Goal: Transaction & Acquisition: Book appointment/travel/reservation

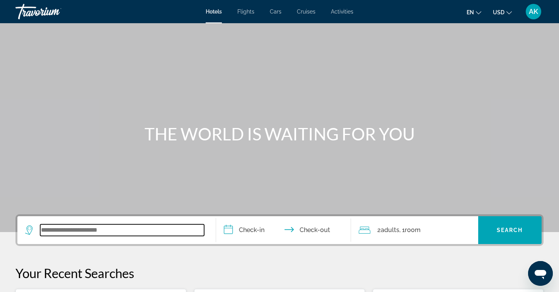
click at [51, 231] on input "Search widget" at bounding box center [122, 230] width 164 height 12
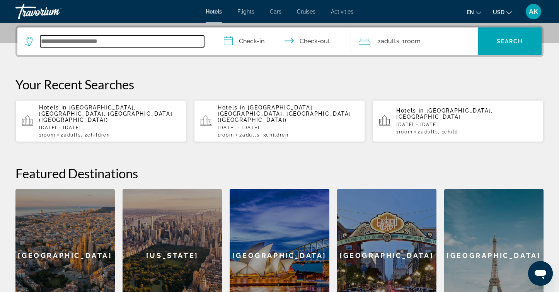
scroll to position [189, 0]
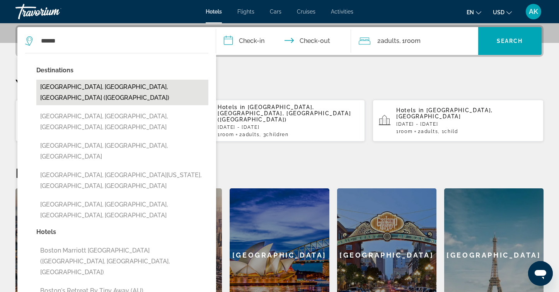
click at [108, 85] on button "[GEOGRAPHIC_DATA], [GEOGRAPHIC_DATA], [GEOGRAPHIC_DATA] ([GEOGRAPHIC_DATA])" at bounding box center [122, 93] width 172 height 26
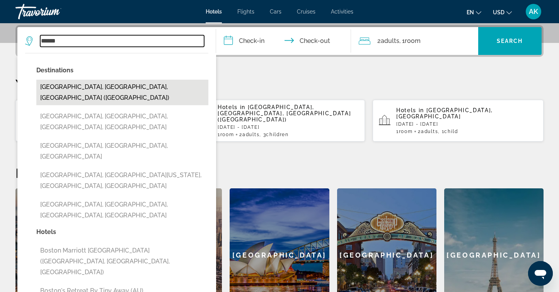
type input "**********"
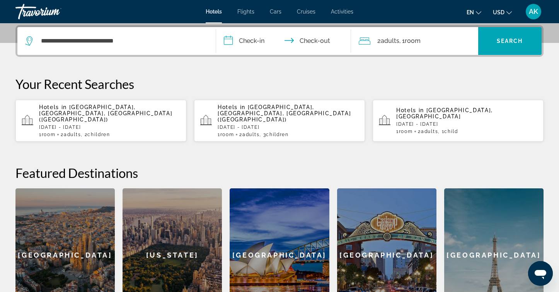
click at [254, 41] on input "**********" at bounding box center [285, 42] width 138 height 30
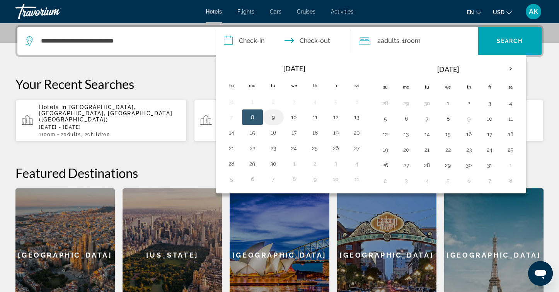
click at [273, 118] on button "9" at bounding box center [273, 117] width 12 height 11
click at [251, 119] on button "8" at bounding box center [252, 117] width 12 height 11
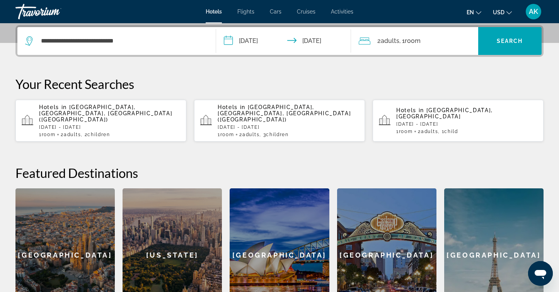
click at [318, 40] on input "**********" at bounding box center [285, 42] width 138 height 30
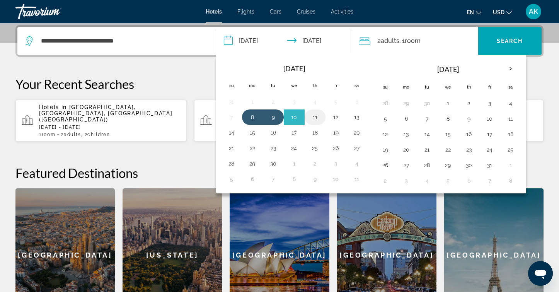
click at [315, 116] on button "11" at bounding box center [315, 117] width 12 height 11
click at [252, 116] on button "8" at bounding box center [252, 117] width 12 height 11
type input "**********"
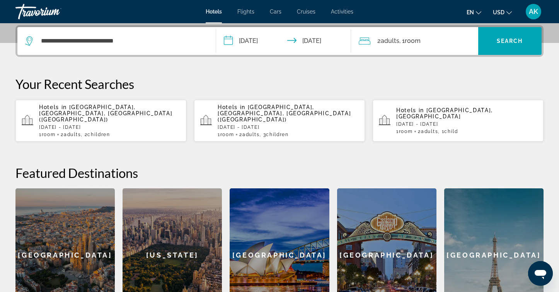
click at [309, 38] on input "**********" at bounding box center [285, 42] width 138 height 30
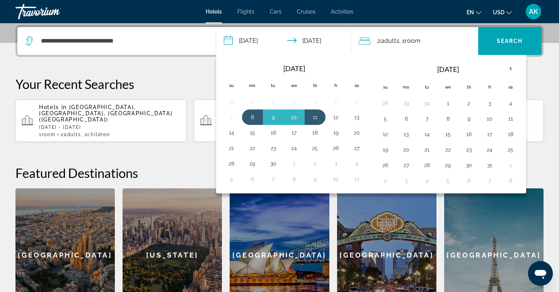
click at [406, 40] on span ", 1 Room rooms" at bounding box center [409, 41] width 21 height 11
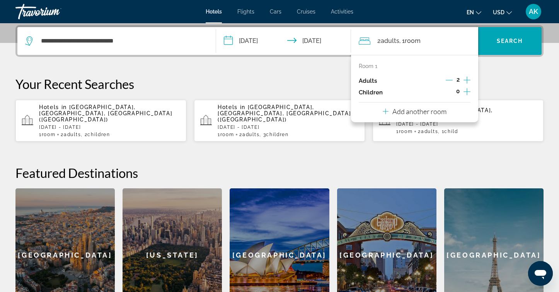
click at [467, 90] on icon "Increment children" at bounding box center [467, 91] width 7 height 9
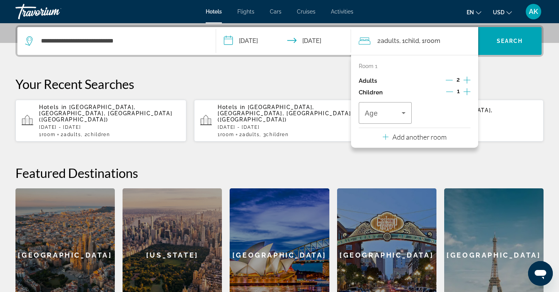
click at [467, 90] on icon "Increment children" at bounding box center [467, 91] width 7 height 9
click at [403, 114] on icon "Travelers: 2 adults, 2 children" at bounding box center [403, 112] width 9 height 9
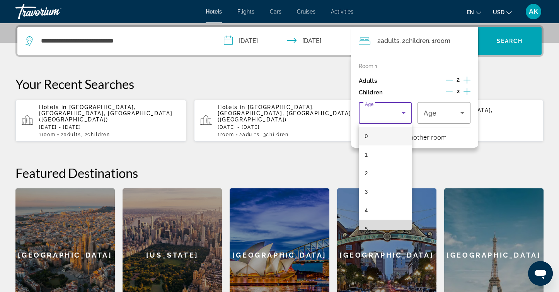
click at [377, 222] on mat-option "5" at bounding box center [385, 229] width 53 height 19
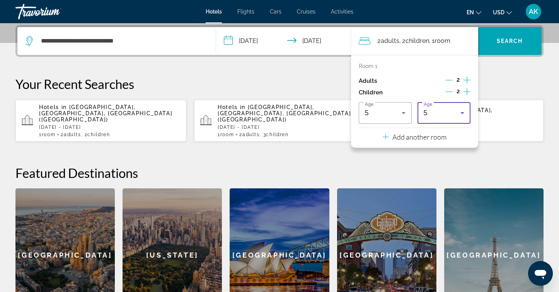
click at [462, 113] on icon "Travelers: 2 adults, 2 children" at bounding box center [463, 113] width 4 height 2
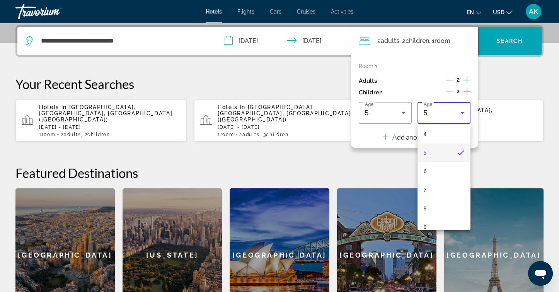
scroll to position [84, 0]
click at [436, 201] on mat-option "8" at bounding box center [444, 201] width 53 height 19
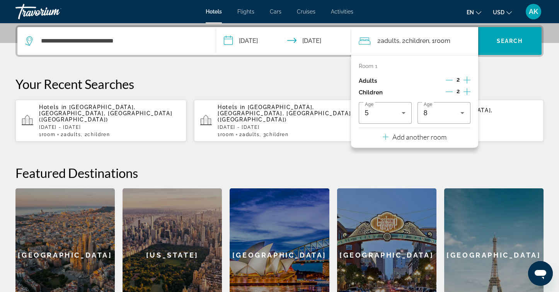
click at [469, 47] on div "2 Adult Adults , 2 Child Children , 1 Room rooms" at bounding box center [418, 41] width 119 height 28
click at [497, 41] on span "Search" at bounding box center [510, 41] width 26 height 6
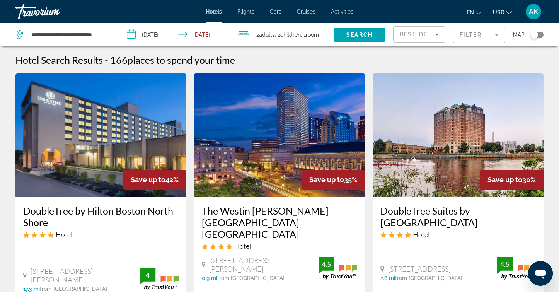
click at [533, 39] on div "Map" at bounding box center [528, 34] width 31 height 23
click at [533, 36] on div "Toggle map" at bounding box center [535, 35] width 8 height 8
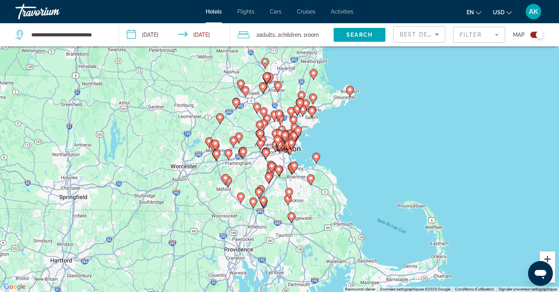
click at [548, 257] on button "Zoom avant" at bounding box center [547, 258] width 15 height 15
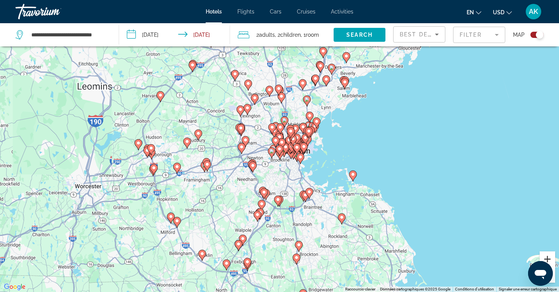
click at [548, 257] on button "Zoom avant" at bounding box center [547, 258] width 15 height 15
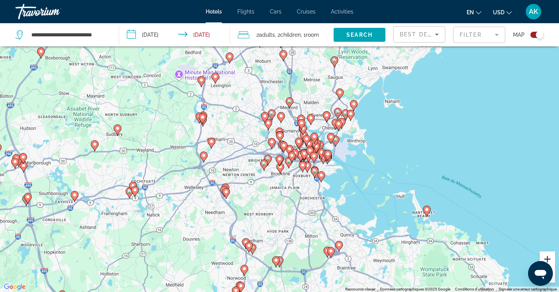
click at [548, 257] on button "Zoom avant" at bounding box center [547, 258] width 15 height 15
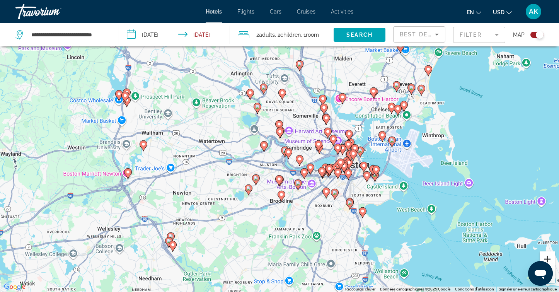
click at [548, 257] on button "Zoom avant" at bounding box center [547, 258] width 15 height 15
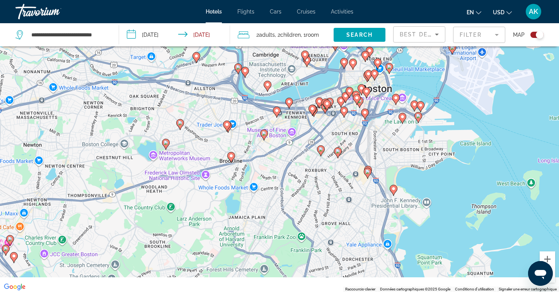
drag, startPoint x: 497, startPoint y: 236, endPoint x: 442, endPoint y: 137, distance: 112.7
click at [442, 137] on div "Pour activer le glissement du marqueur avec le clavier, appuyez sur Alt+Entrée.…" at bounding box center [279, 146] width 559 height 292
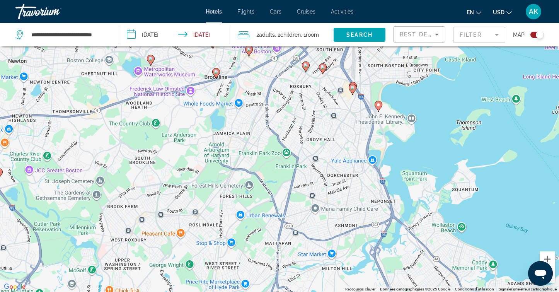
drag, startPoint x: 439, startPoint y: 228, endPoint x: 426, endPoint y: 147, distance: 81.8
click at [426, 147] on div "Pour activer le glissement du marqueur avec le clavier, appuyez sur Alt+Entrée.…" at bounding box center [279, 146] width 559 height 292
click at [379, 106] on image "Main content" at bounding box center [378, 105] width 5 height 5
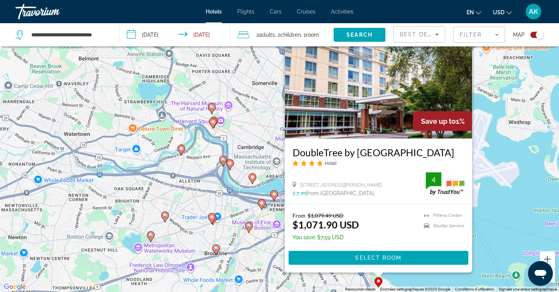
click at [493, 225] on div "Pour activer le glissement du marqueur avec le clavier, appuyez sur Alt+Entrée.…" at bounding box center [279, 146] width 559 height 292
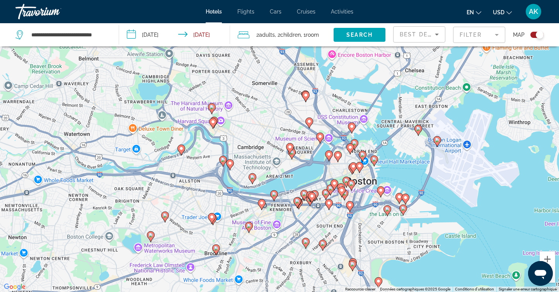
click at [404, 211] on icon "Main content" at bounding box center [403, 210] width 7 height 10
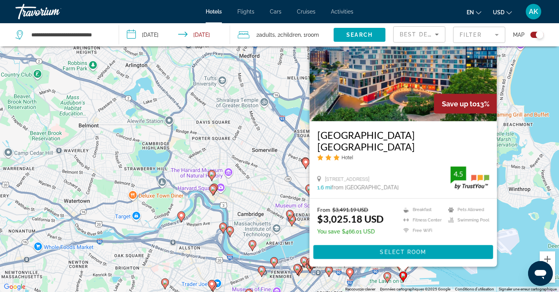
click at [522, 239] on div "Pour activer le glissement du marqueur avec le clavier, appuyez sur Alt+Entrée.…" at bounding box center [279, 146] width 559 height 292
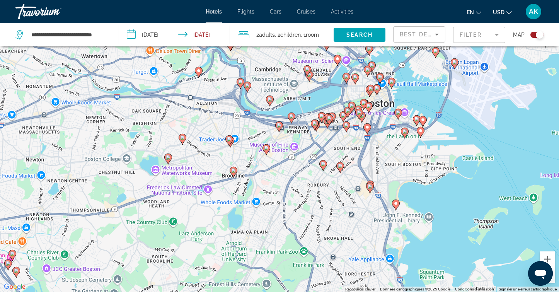
drag, startPoint x: 444, startPoint y: 256, endPoint x: 461, endPoint y: 110, distance: 146.4
click at [461, 110] on div "Pour activer le glissement du marqueur avec le clavier, appuyez sur Alt+Entrée.…" at bounding box center [279, 146] width 559 height 292
click at [495, 32] on mat-form-field "Filter" at bounding box center [479, 35] width 52 height 16
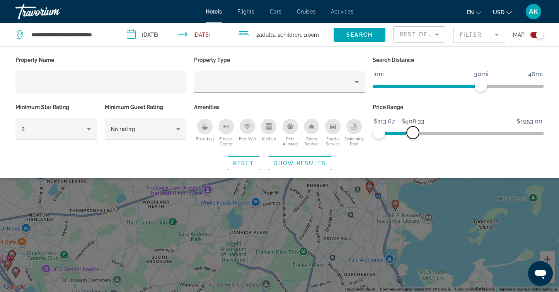
drag, startPoint x: 538, startPoint y: 131, endPoint x: 413, endPoint y: 137, distance: 125.0
click at [413, 137] on span "ngx-slider-max" at bounding box center [413, 132] width 12 height 12
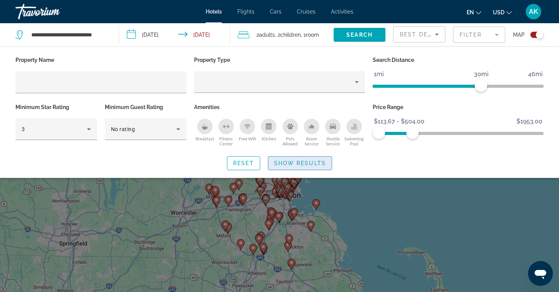
click at [283, 162] on span "Show Results" at bounding box center [300, 163] width 52 height 6
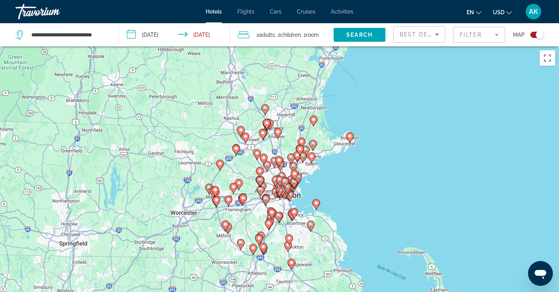
click at [457, 36] on mat-form-field "Filter" at bounding box center [479, 35] width 52 height 16
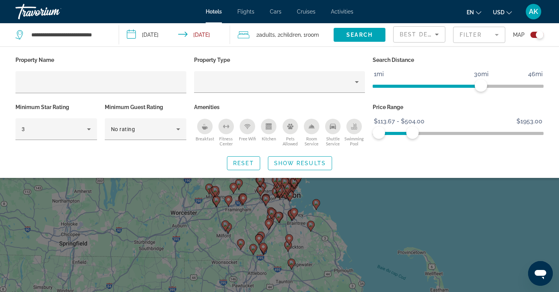
click at [202, 127] on icon "Breakfast" at bounding box center [205, 127] width 6 height 3
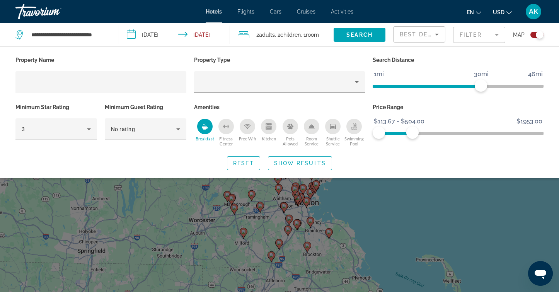
click at [247, 127] on icon "Free Wifi" at bounding box center [247, 127] width 3 height 1
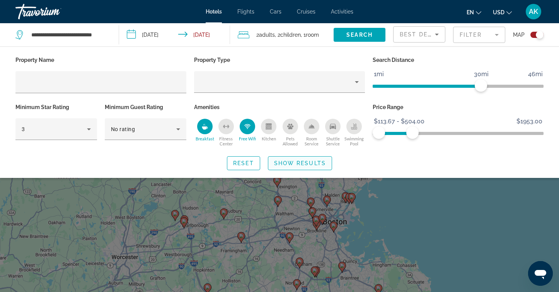
click at [292, 160] on span "Show Results" at bounding box center [300, 163] width 52 height 6
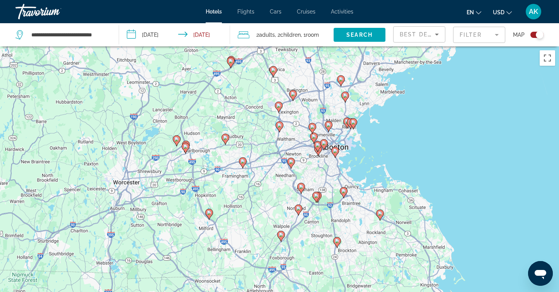
drag, startPoint x: 420, startPoint y: 245, endPoint x: 421, endPoint y: 169, distance: 75.8
click at [421, 169] on div "Pour activer le glissement du marqueur avec le clavier, appuyez sur Alt+Entrée.…" at bounding box center [279, 192] width 559 height 292
click at [335, 150] on image "Main content" at bounding box center [335, 150] width 5 height 5
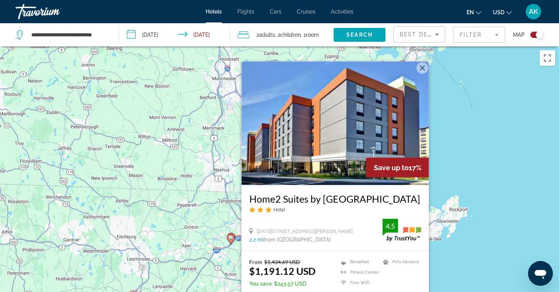
click at [464, 187] on div "Pour activer le glissement du marqueur avec le clavier, appuyez sur Alt+Entrée.…" at bounding box center [279, 192] width 559 height 292
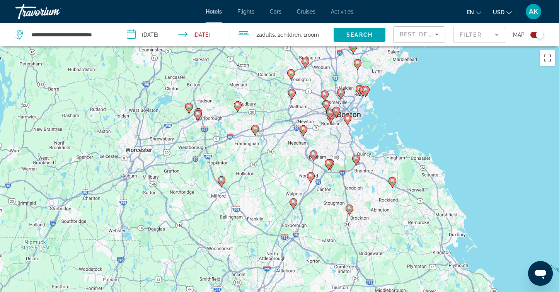
drag, startPoint x: 423, startPoint y: 244, endPoint x: 436, endPoint y: 34, distance: 210.0
click at [436, 46] on div "**********" at bounding box center [279, 215] width 559 height 338
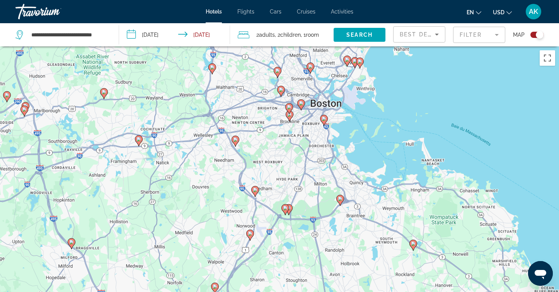
drag, startPoint x: 359, startPoint y: 108, endPoint x: 366, endPoint y: 158, distance: 50.8
click at [366, 158] on div "Pour activer le glissement du marqueur avec le clavier, appuyez sur Alt+Entrée.…" at bounding box center [279, 192] width 559 height 292
click at [237, 137] on icon "Main content" at bounding box center [235, 141] width 7 height 10
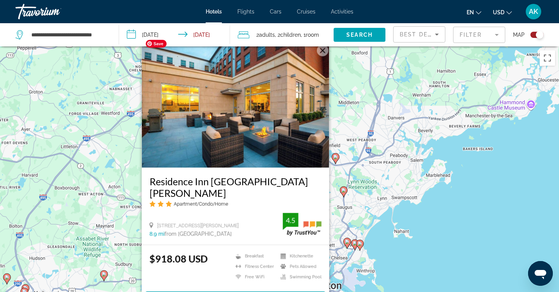
click at [237, 137] on img "Main content" at bounding box center [236, 106] width 188 height 124
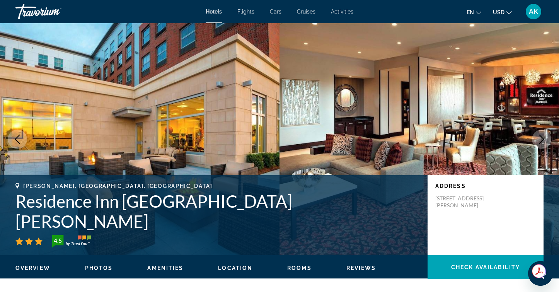
click at [542, 138] on icon "Next image" at bounding box center [541, 139] width 9 height 9
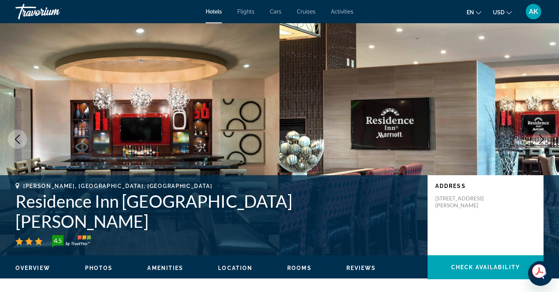
click at [542, 138] on icon "Next image" at bounding box center [541, 139] width 9 height 9
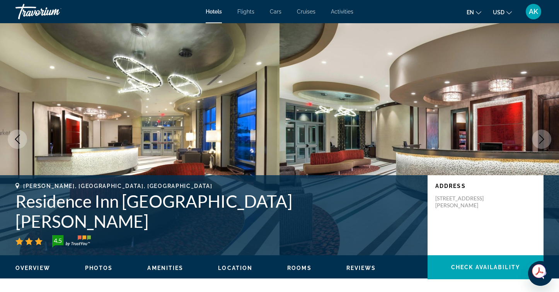
click at [542, 138] on icon "Next image" at bounding box center [541, 139] width 9 height 9
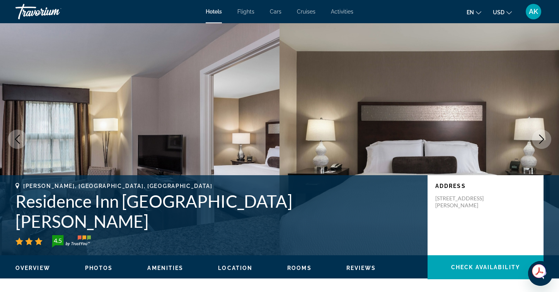
click at [542, 138] on icon "Next image" at bounding box center [541, 139] width 9 height 9
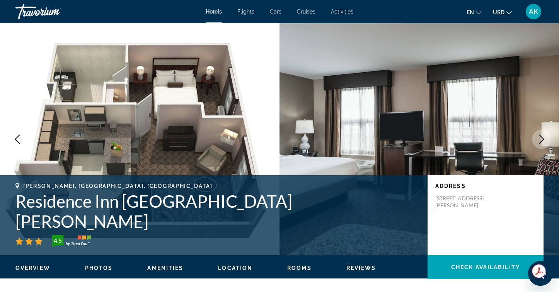
click at [541, 142] on icon "Next image" at bounding box center [541, 139] width 5 height 9
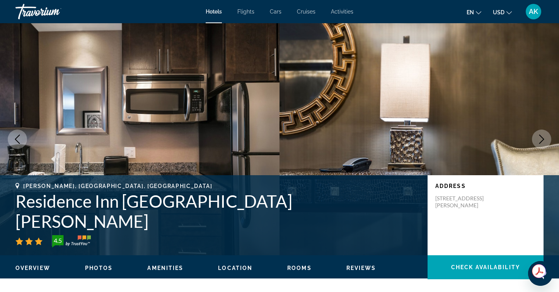
click at [541, 142] on icon "Next image" at bounding box center [541, 139] width 5 height 9
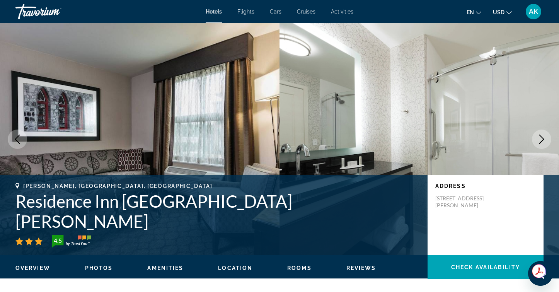
click at [541, 142] on icon "Next image" at bounding box center [541, 139] width 5 height 9
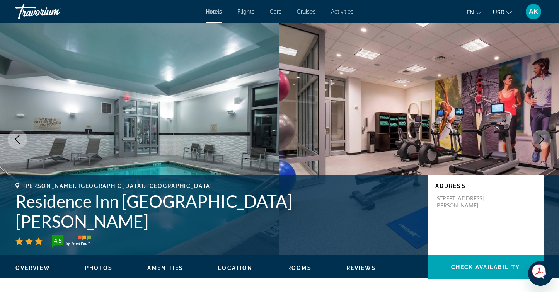
click at [541, 142] on icon "Next image" at bounding box center [541, 139] width 5 height 9
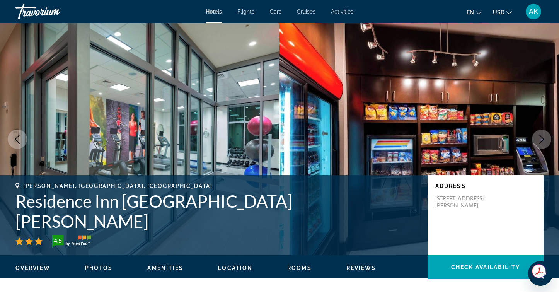
click at [541, 142] on icon "Next image" at bounding box center [541, 139] width 5 height 9
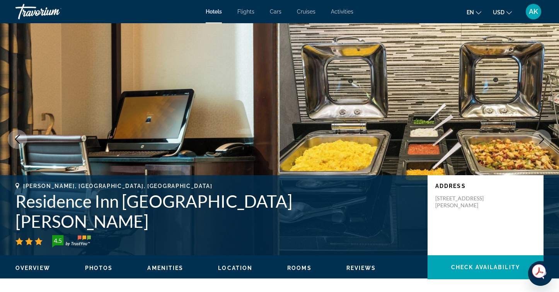
click at [541, 142] on icon "Next image" at bounding box center [541, 139] width 5 height 9
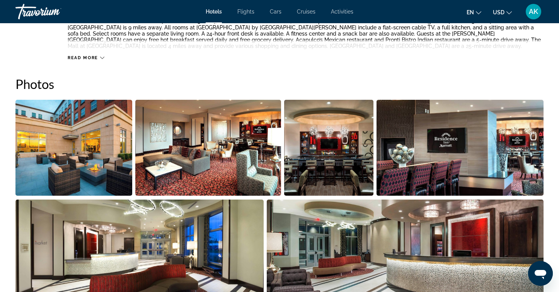
scroll to position [313, 0]
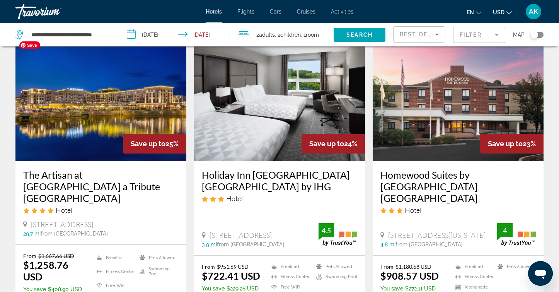
scroll to position [31, 0]
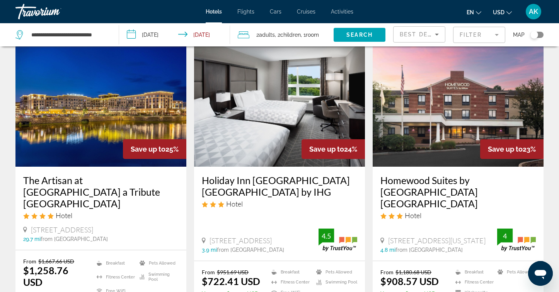
click at [499, 34] on mat-form-field "Filter" at bounding box center [479, 35] width 52 height 16
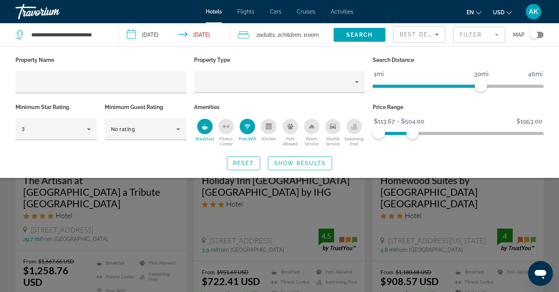
click at [499, 34] on mat-form-field "Filter" at bounding box center [479, 35] width 52 height 16
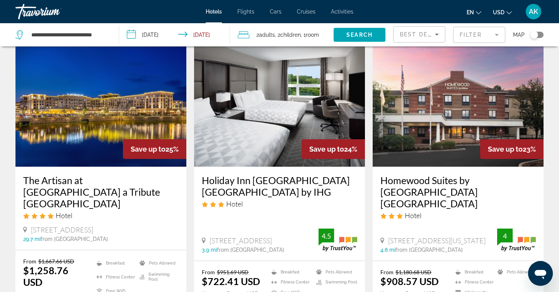
click at [438, 31] on icon "Sort by" at bounding box center [436, 34] width 9 height 9
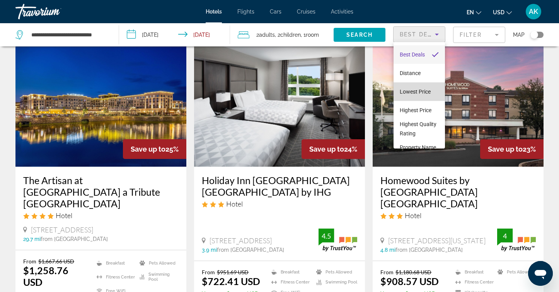
click at [421, 89] on span "Lowest Price" at bounding box center [415, 92] width 31 height 6
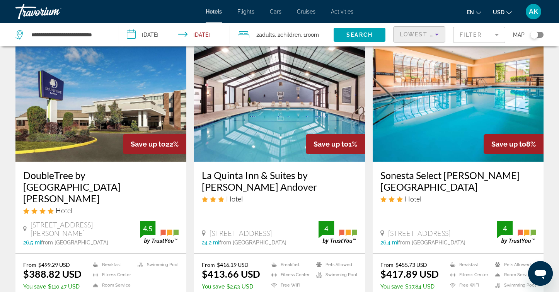
scroll to position [33, 0]
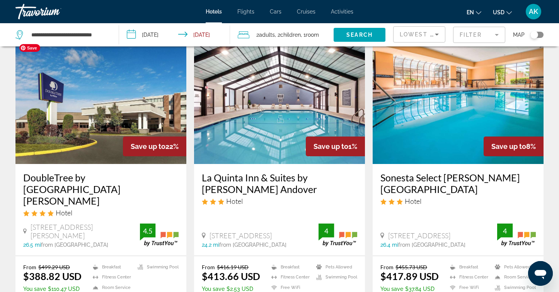
click at [109, 108] on img "Main content" at bounding box center [100, 102] width 171 height 124
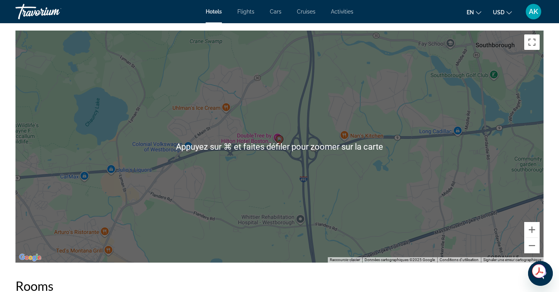
scroll to position [735, 0]
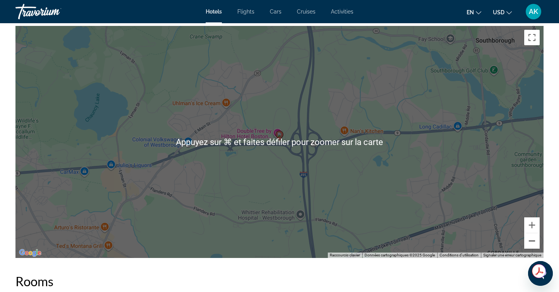
click at [532, 239] on button "Zoom arrière" at bounding box center [531, 240] width 15 height 15
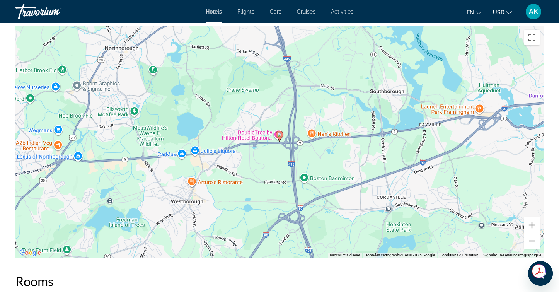
click at [532, 239] on button "Zoom arrière" at bounding box center [531, 240] width 15 height 15
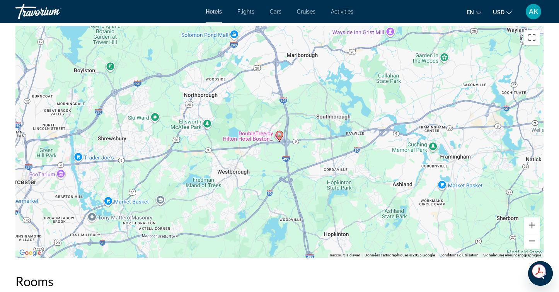
click at [532, 239] on button "Zoom arrière" at bounding box center [531, 240] width 15 height 15
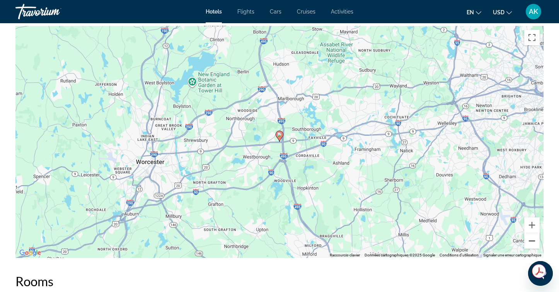
click at [532, 239] on button "Zoom arrière" at bounding box center [531, 240] width 15 height 15
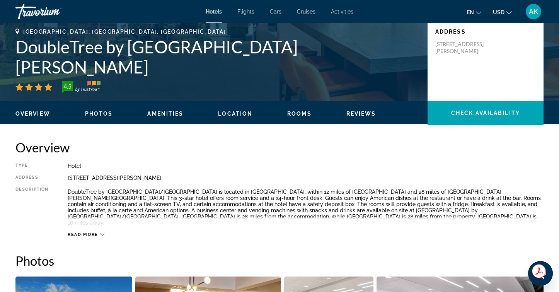
scroll to position [154, 0]
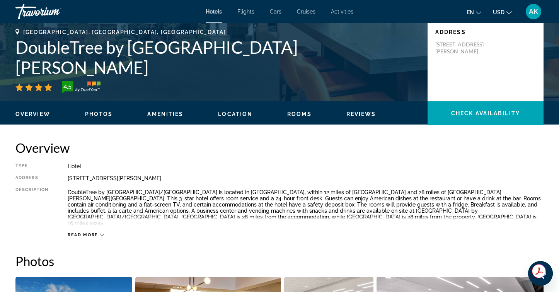
drag, startPoint x: 215, startPoint y: 178, endPoint x: 68, endPoint y: 178, distance: 146.9
click at [68, 178] on div "[STREET_ADDRESS][PERSON_NAME]" at bounding box center [306, 178] width 476 height 6
copy div "[STREET_ADDRESS][PERSON_NAME]"
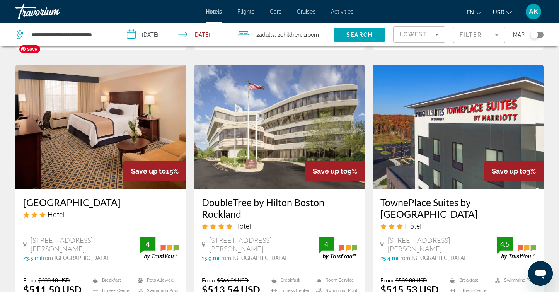
scroll to position [896, 0]
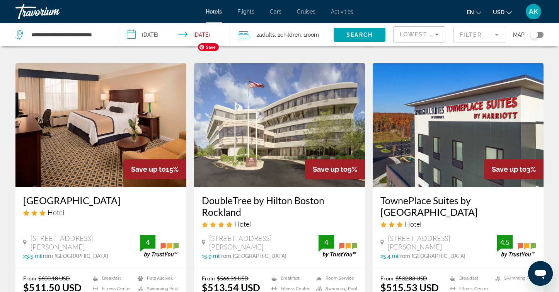
click at [253, 104] on img "Main content" at bounding box center [279, 125] width 171 height 124
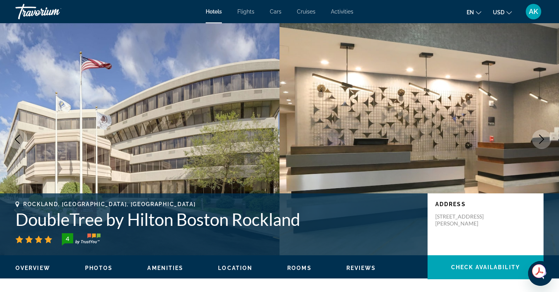
drag, startPoint x: 472, startPoint y: 231, endPoint x: 435, endPoint y: 218, distance: 38.5
click at [435, 218] on p "[STREET_ADDRESS][PERSON_NAME]" at bounding box center [466, 220] width 62 height 14
copy p "[STREET_ADDRESS][PERSON_NAME]"
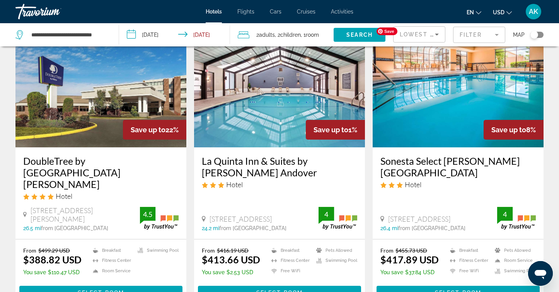
scroll to position [61, 0]
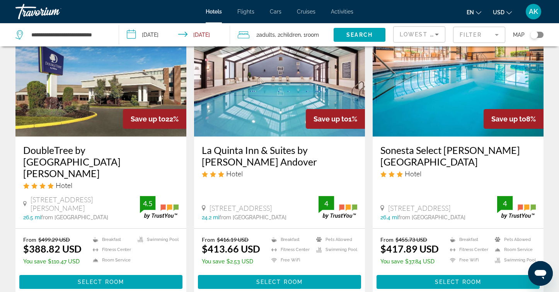
click at [496, 34] on mat-form-field "Filter" at bounding box center [479, 35] width 52 height 16
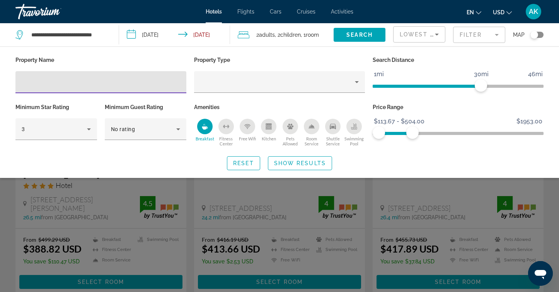
click at [496, 34] on mat-form-field "Filter" at bounding box center [479, 35] width 52 height 16
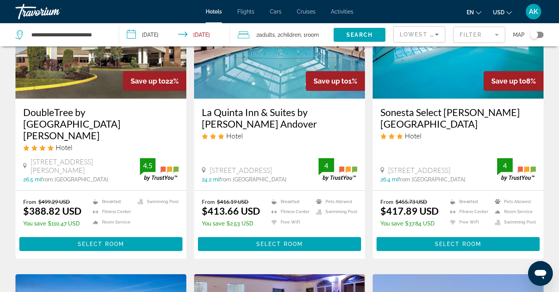
scroll to position [100, 0]
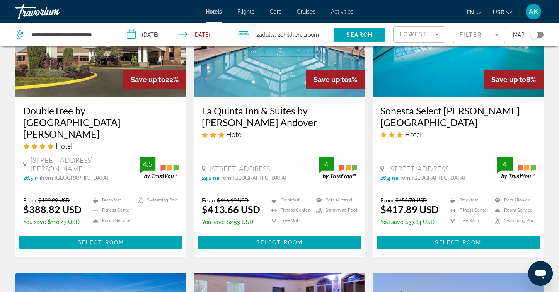
click at [439, 35] on icon "Sort by" at bounding box center [436, 34] width 9 height 9
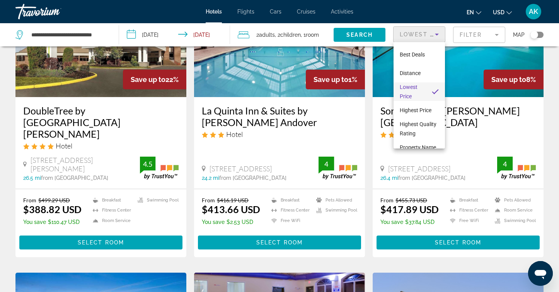
click at [439, 35] on div at bounding box center [279, 146] width 559 height 292
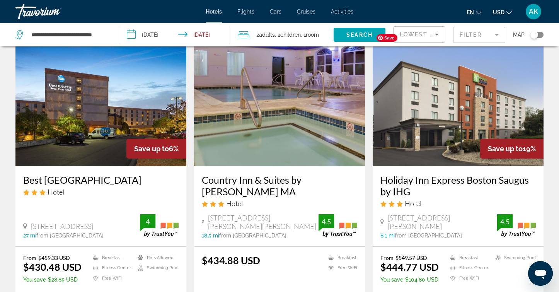
scroll to position [337, 0]
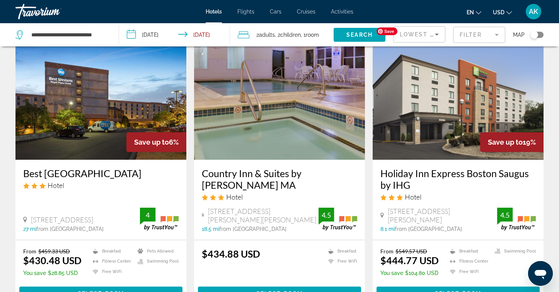
click at [424, 126] on img "Main content" at bounding box center [458, 98] width 171 height 124
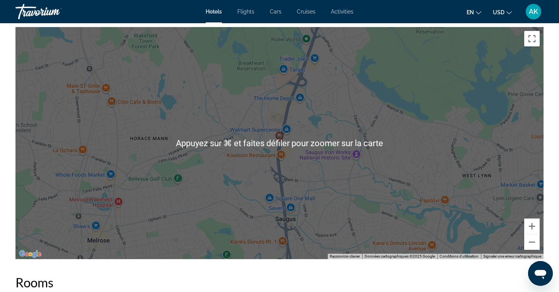
scroll to position [748, 0]
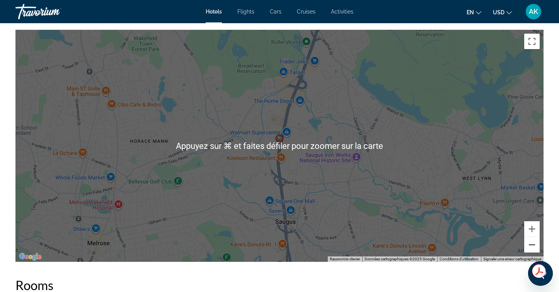
click at [528, 243] on button "Zoom arrière" at bounding box center [531, 244] width 15 height 15
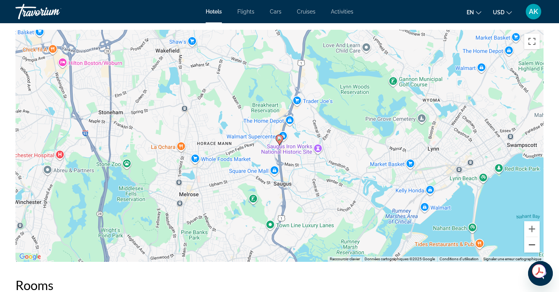
click at [528, 243] on button "Zoom arrière" at bounding box center [531, 244] width 15 height 15
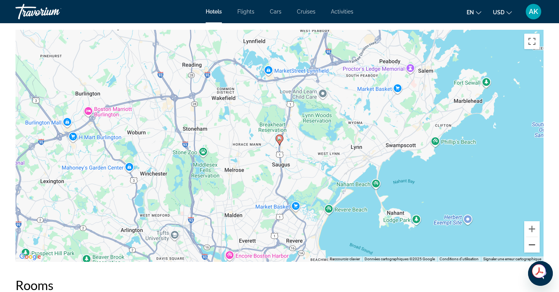
click at [528, 243] on button "Zoom arrière" at bounding box center [531, 244] width 15 height 15
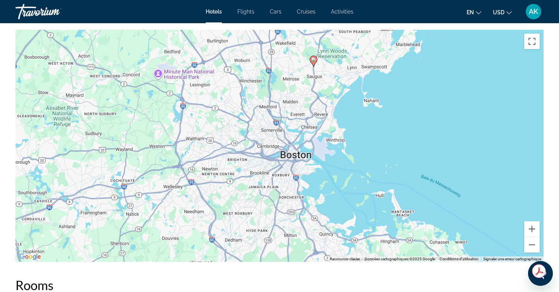
drag, startPoint x: 401, startPoint y: 210, endPoint x: 435, endPoint y: 129, distance: 87.3
click at [435, 129] on div "Pour activer le glissement du marqueur avec le clavier, appuyez sur Alt+Entrée.…" at bounding box center [279, 146] width 528 height 232
click at [532, 247] on button "Zoom arrière" at bounding box center [531, 244] width 15 height 15
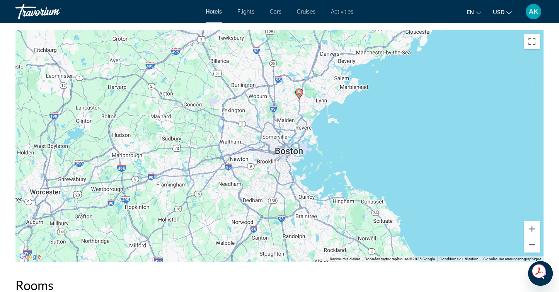
click at [532, 247] on button "Zoom arrière" at bounding box center [531, 244] width 15 height 15
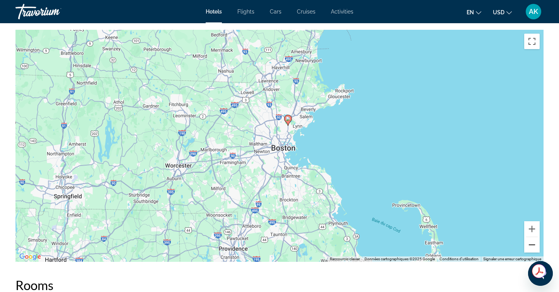
click at [532, 247] on button "Zoom arrière" at bounding box center [531, 244] width 15 height 15
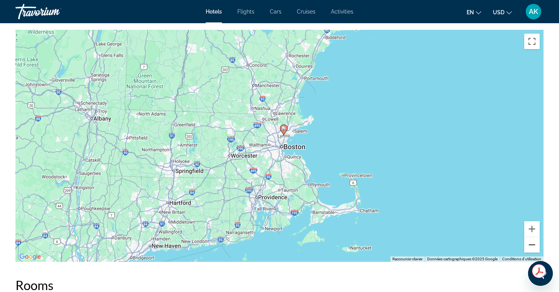
click at [530, 247] on button "Zoom arrière" at bounding box center [531, 244] width 15 height 15
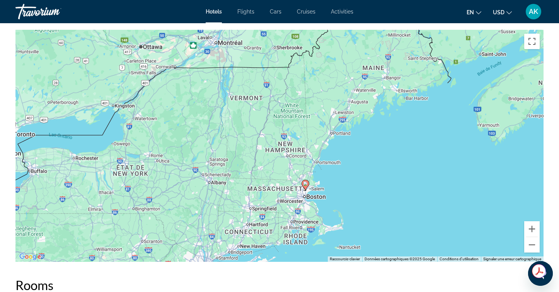
drag, startPoint x: 351, startPoint y: 161, endPoint x: 375, endPoint y: 212, distance: 56.0
click at [375, 212] on div "Pour activer le glissement du marqueur avec le clavier, appuyez sur Alt+Entrée.…" at bounding box center [279, 146] width 528 height 232
click at [247, 103] on div "Pour activer le glissement du marqueur avec le clavier, appuyez sur Alt+Entrée.…" at bounding box center [279, 146] width 528 height 232
click at [534, 243] on button "Zoom arrière" at bounding box center [531, 244] width 15 height 15
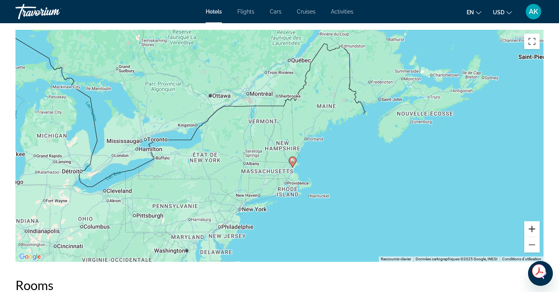
click at [532, 222] on button "Zoom avant" at bounding box center [531, 228] width 15 height 15
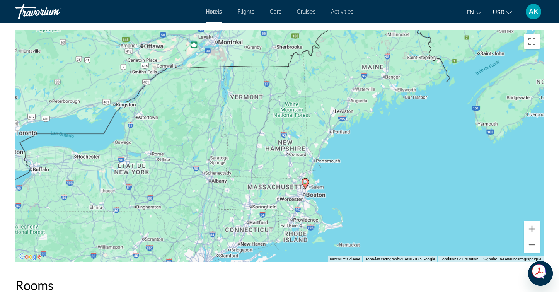
click at [532, 223] on button "Zoom avant" at bounding box center [531, 228] width 15 height 15
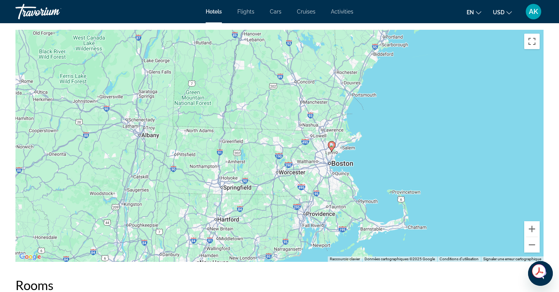
drag, startPoint x: 439, startPoint y: 226, endPoint x: 437, endPoint y: 131, distance: 94.4
click at [437, 131] on div "Pour activer le glissement du marqueur avec le clavier, appuyez sur Alt+Entrée.…" at bounding box center [279, 146] width 528 height 232
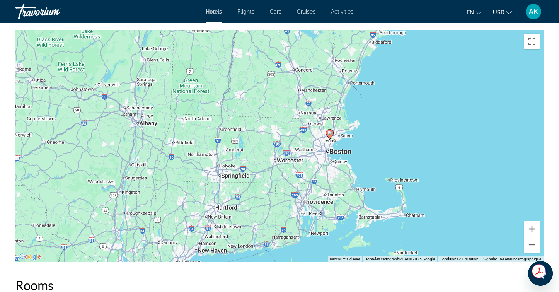
click at [534, 227] on button "Zoom avant" at bounding box center [531, 228] width 15 height 15
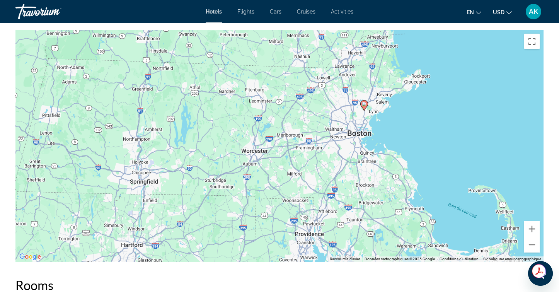
drag, startPoint x: 467, startPoint y: 214, endPoint x: 447, endPoint y: 183, distance: 36.7
click at [447, 183] on div "Pour activer le glissement du marqueur avec le clavier, appuyez sur Alt+Entrée.…" at bounding box center [279, 146] width 528 height 232
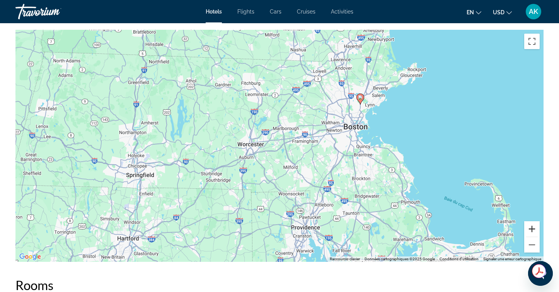
click at [532, 228] on button "Zoom avant" at bounding box center [531, 228] width 15 height 15
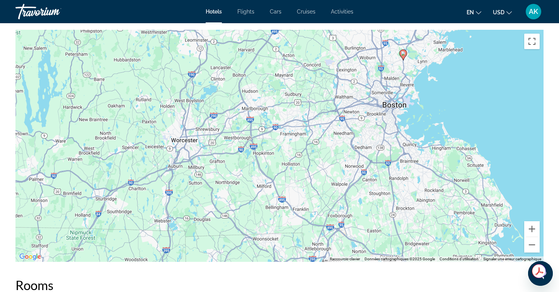
drag, startPoint x: 452, startPoint y: 172, endPoint x: 413, endPoint y: 170, distance: 38.8
click at [413, 170] on div "Pour activer le glissement du marqueur avec le clavier, appuyez sur Alt+Entrée.…" at bounding box center [279, 146] width 528 height 232
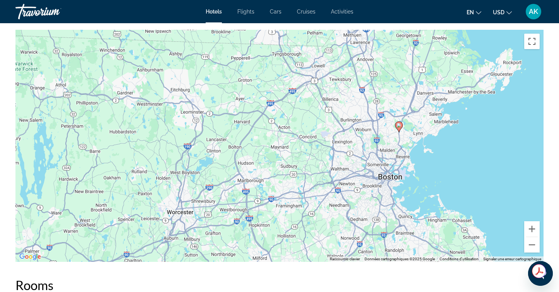
drag, startPoint x: 332, startPoint y: 66, endPoint x: 328, endPoint y: 139, distance: 72.8
click at [328, 139] on div "Pour activer le glissement du marqueur avec le clavier, appuyez sur Alt+Entrée.…" at bounding box center [279, 146] width 528 height 232
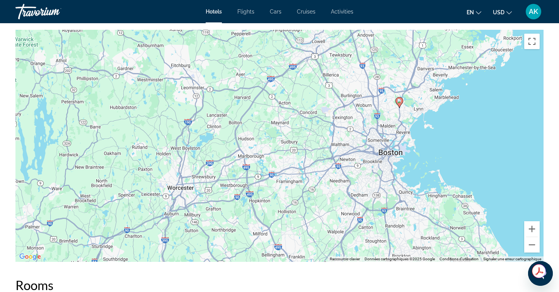
drag, startPoint x: 366, startPoint y: 145, endPoint x: 366, endPoint y: 119, distance: 26.3
click at [366, 119] on div "Pour activer le glissement du marqueur avec le clavier, appuyez sur Alt+Entrée.…" at bounding box center [279, 146] width 528 height 232
click at [530, 242] on button "Zoom arrière" at bounding box center [531, 244] width 15 height 15
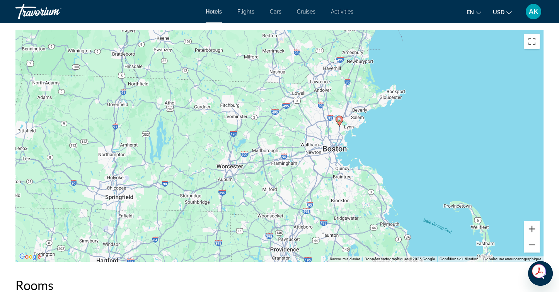
click at [532, 228] on button "Zoom avant" at bounding box center [531, 228] width 15 height 15
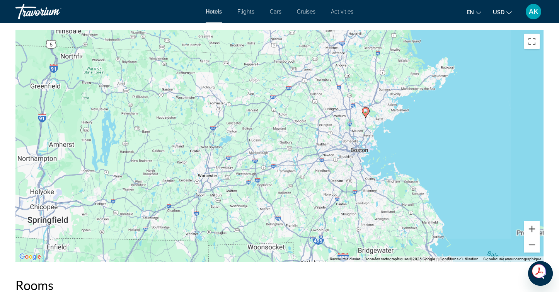
click at [532, 228] on button "Zoom avant" at bounding box center [531, 228] width 15 height 15
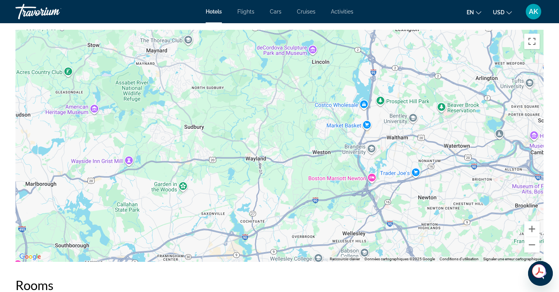
drag, startPoint x: 490, startPoint y: 209, endPoint x: 329, endPoint y: 208, distance: 160.9
click at [331, 208] on div "Main content" at bounding box center [279, 146] width 528 height 232
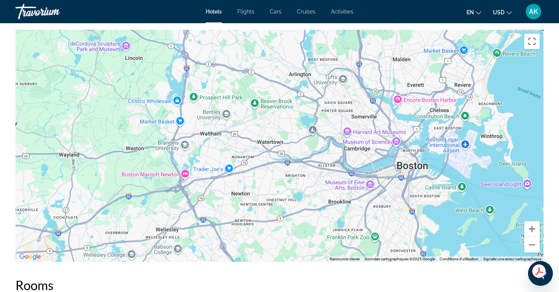
drag, startPoint x: 313, startPoint y: 204, endPoint x: 306, endPoint y: 203, distance: 6.8
click at [307, 203] on div "Pour activer le glissement du marqueur avec le clavier, appuyez sur Alt+Entrée.…" at bounding box center [279, 146] width 528 height 232
click at [532, 246] on button "Zoom arrière" at bounding box center [531, 244] width 15 height 15
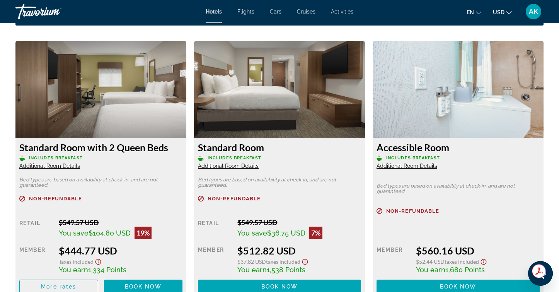
scroll to position [1051, 0]
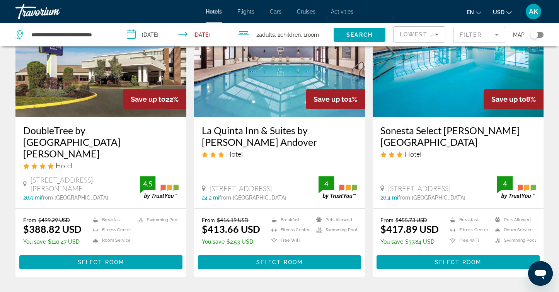
scroll to position [82, 0]
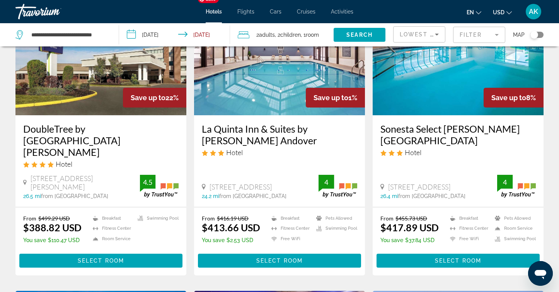
click at [280, 71] on img "Main content" at bounding box center [279, 53] width 171 height 124
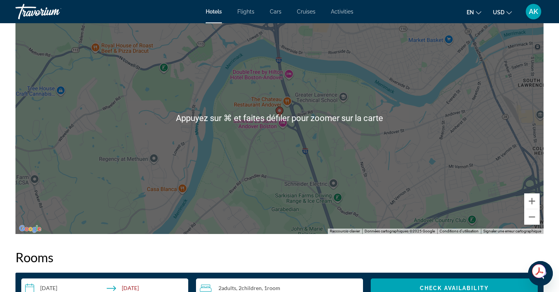
scroll to position [761, 0]
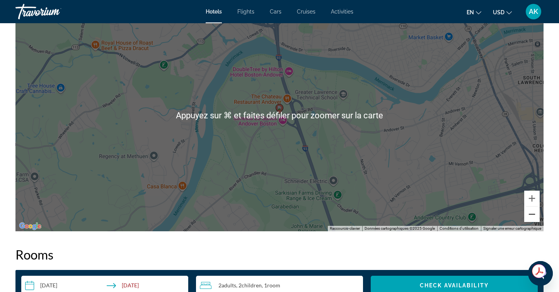
click at [529, 210] on button "Zoom arrière" at bounding box center [531, 214] width 15 height 15
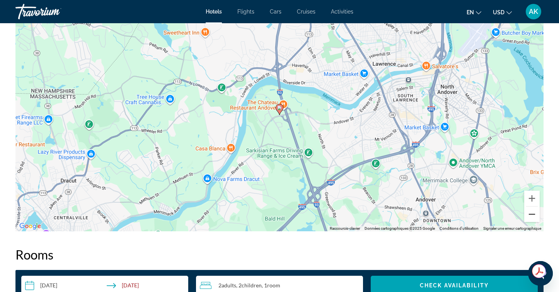
click at [529, 210] on button "Zoom arrière" at bounding box center [531, 214] width 15 height 15
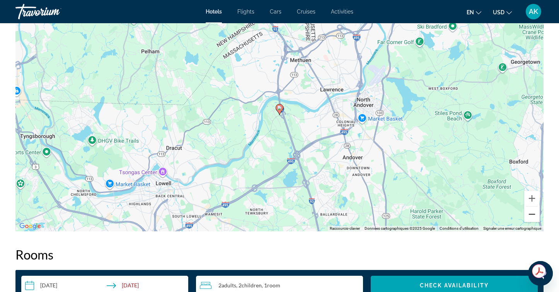
click at [529, 210] on button "Zoom arrière" at bounding box center [531, 214] width 15 height 15
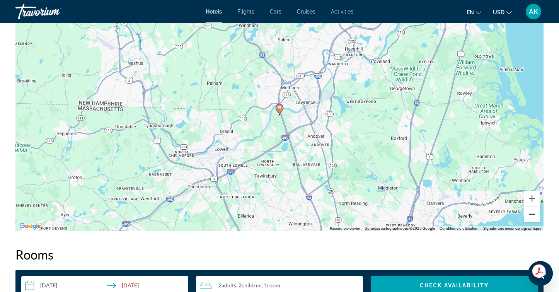
click at [529, 210] on button "Zoom arrière" at bounding box center [531, 214] width 15 height 15
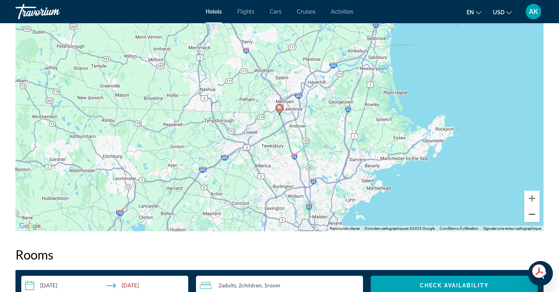
click at [530, 208] on button "Zoom arrière" at bounding box center [531, 214] width 15 height 15
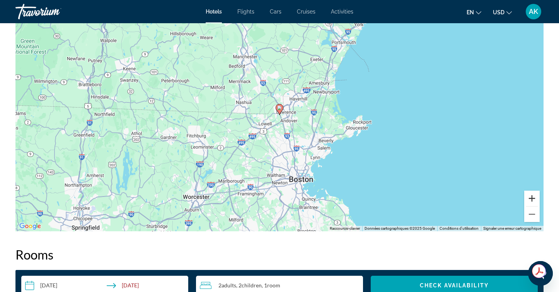
click at [533, 192] on button "Zoom avant" at bounding box center [531, 198] width 15 height 15
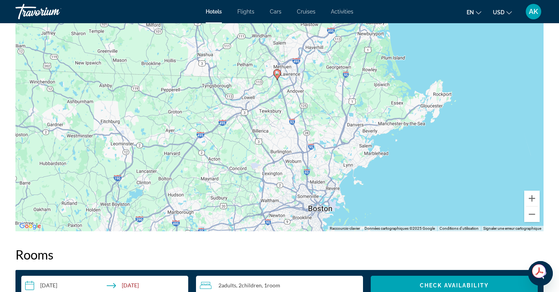
drag, startPoint x: 396, startPoint y: 180, endPoint x: 394, endPoint y: 147, distance: 32.9
click at [394, 147] on div "Pour activer le glissement du marqueur avec le clavier, appuyez sur Alt+Entrée.…" at bounding box center [279, 115] width 528 height 232
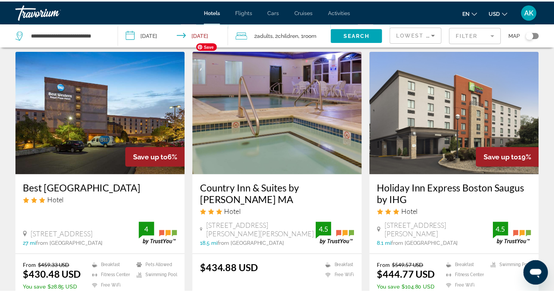
scroll to position [331, 0]
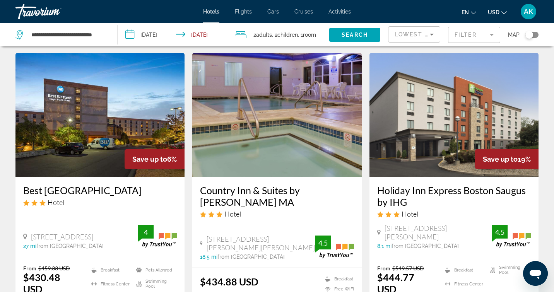
click at [530, 36] on div "Toggle map" at bounding box center [529, 35] width 8 height 8
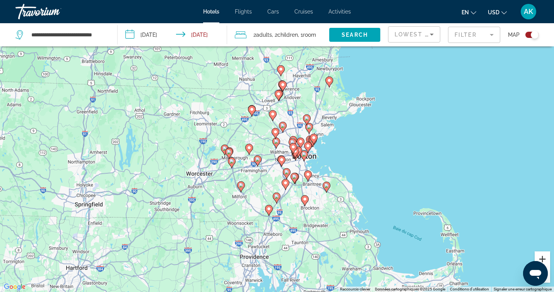
click at [546, 256] on button "Zoom avant" at bounding box center [541, 258] width 15 height 15
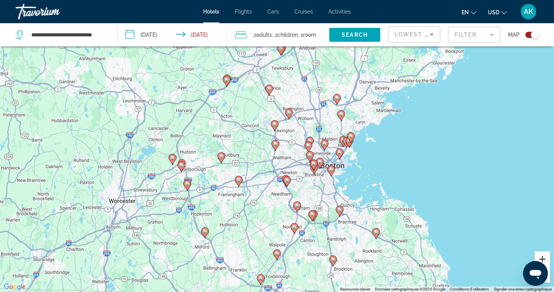
click at [546, 256] on button "Zoom avant" at bounding box center [541, 258] width 15 height 15
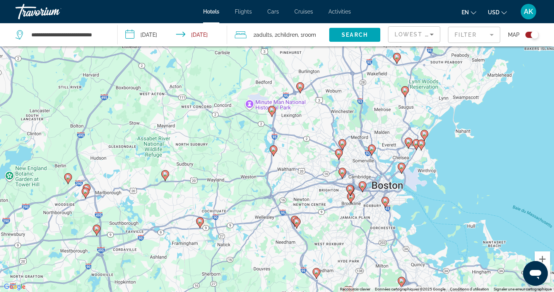
click at [372, 148] on image "Main content" at bounding box center [371, 148] width 5 height 5
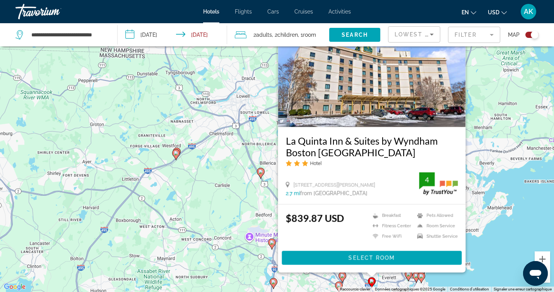
click at [249, 203] on div "Pour activer le glissement du marqueur avec le clavier, appuyez sur Alt+Entrée.…" at bounding box center [277, 146] width 554 height 292
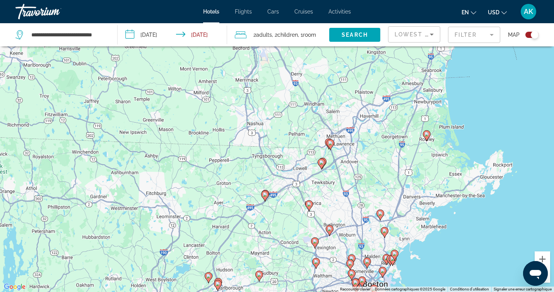
click at [362, 246] on div "Pour activer le glissement du marqueur avec le clavier, appuyez sur Alt+Entrée.…" at bounding box center [277, 146] width 554 height 292
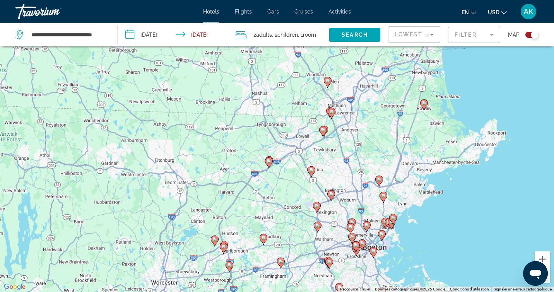
drag, startPoint x: 373, startPoint y: 247, endPoint x: 373, endPoint y: 198, distance: 49.1
click at [373, 198] on div "Pour activer le glissement du marqueur avec le clavier, appuyez sur Alt+Entrée.…" at bounding box center [277, 146] width 554 height 292
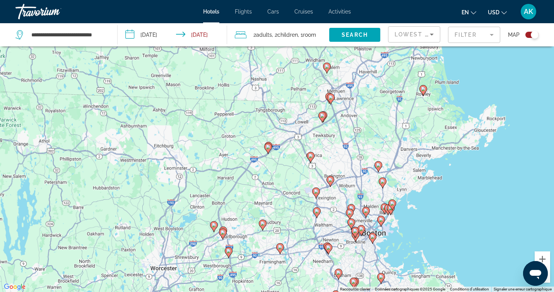
click at [351, 208] on gmp-advanced-marker "Main content" at bounding box center [350, 214] width 8 height 12
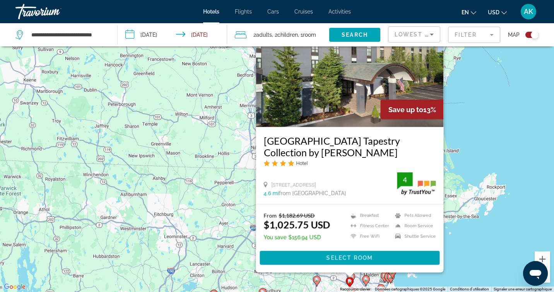
click at [461, 174] on div "Pour activer le glissement du marqueur avec le clavier, appuyez sur Alt+Entrée.…" at bounding box center [277, 146] width 554 height 292
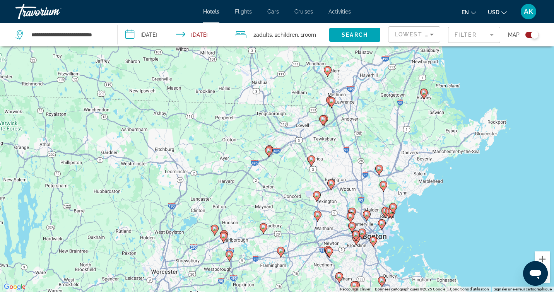
drag, startPoint x: 408, startPoint y: 249, endPoint x: 409, endPoint y: 183, distance: 66.1
click at [409, 183] on div "Pour activer le glissement du marqueur avec le clavier, appuyez sur Alt+Entrée.…" at bounding box center [277, 146] width 554 height 292
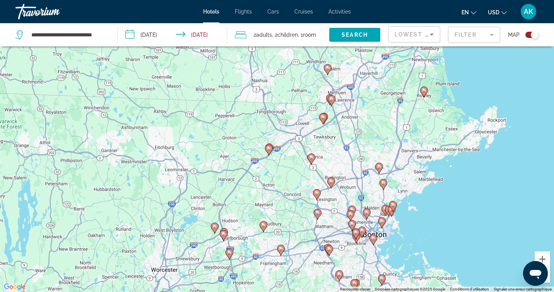
click at [383, 183] on image "Main content" at bounding box center [383, 183] width 5 height 5
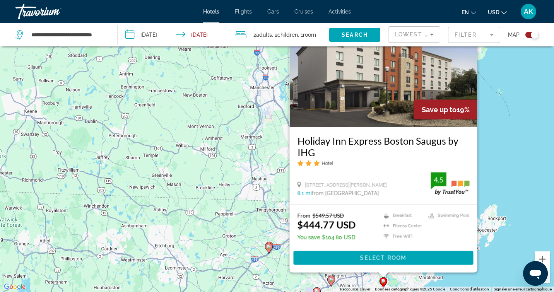
click at [485, 171] on div "Pour activer le glissement du marqueur avec le clavier, appuyez sur Alt+Entrée.…" at bounding box center [277, 146] width 554 height 292
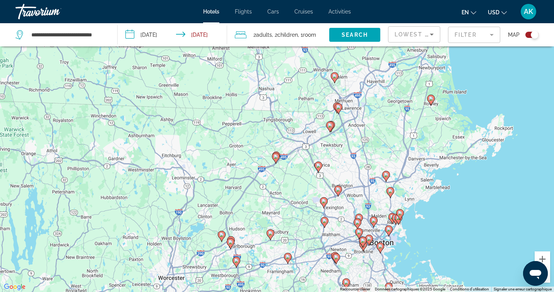
drag, startPoint x: 425, startPoint y: 240, endPoint x: 432, endPoint y: 148, distance: 91.9
click at [432, 148] on div "Pour activer le glissement du marqueur avec le clavier, appuyez sur Alt+Entrée.…" at bounding box center [277, 146] width 554 height 292
click at [547, 279] on button "Zoom arrière" at bounding box center [541, 274] width 15 height 15
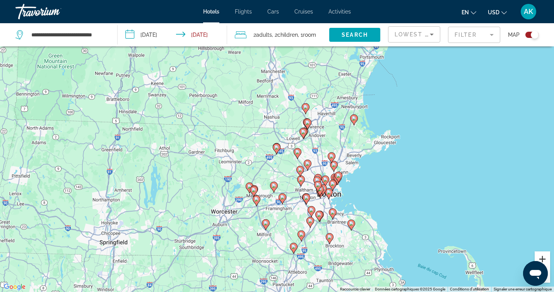
click at [543, 259] on button "Zoom avant" at bounding box center [541, 258] width 15 height 15
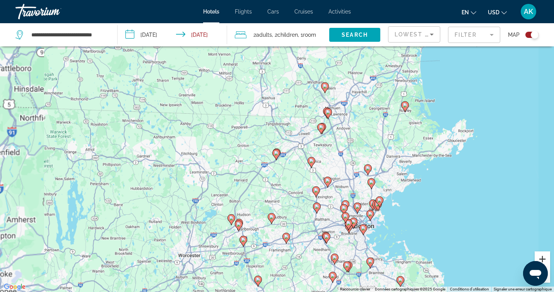
click at [543, 259] on button "Zoom avant" at bounding box center [541, 258] width 15 height 15
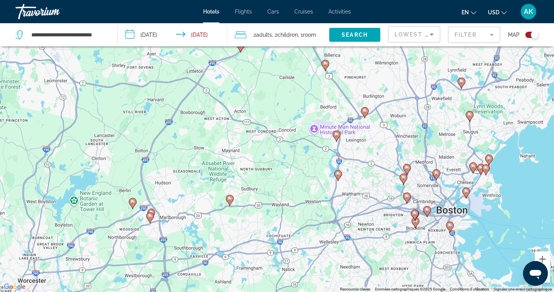
drag, startPoint x: 460, startPoint y: 242, endPoint x: 386, endPoint y: 92, distance: 167.8
click at [387, 92] on div "Pour activer le glissement du marqueur avec le clavier, appuyez sur Alt+Entrée.…" at bounding box center [277, 146] width 554 height 292
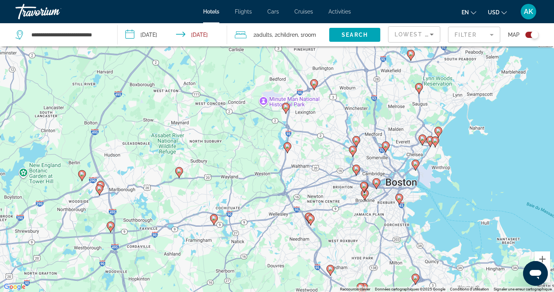
click at [401, 197] on image "Main content" at bounding box center [399, 197] width 5 height 5
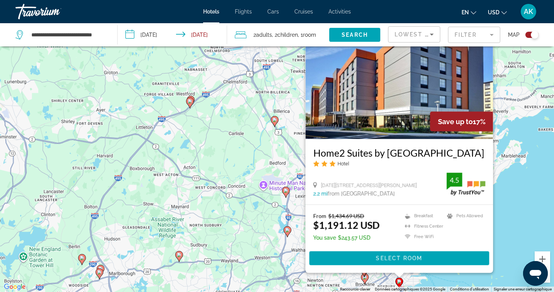
click at [526, 212] on div "Pour activer le glissement du marqueur avec le clavier, appuyez sur Alt+Entrée.…" at bounding box center [277, 146] width 554 height 292
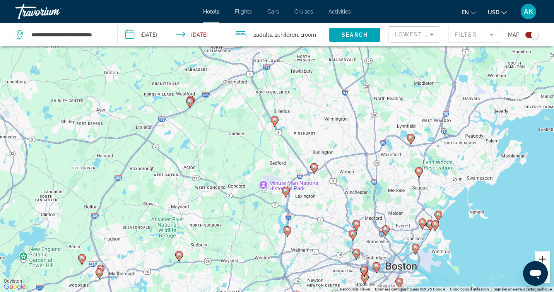
click at [541, 258] on button "Zoom avant" at bounding box center [541, 258] width 15 height 15
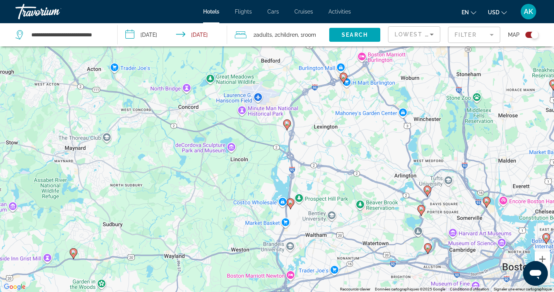
drag, startPoint x: 478, startPoint y: 268, endPoint x: 467, endPoint y: 142, distance: 126.2
click at [469, 144] on div "Pour activer le glissement du marqueur avec le clavier, appuyez sur Alt+Entrée.…" at bounding box center [277, 146] width 554 height 292
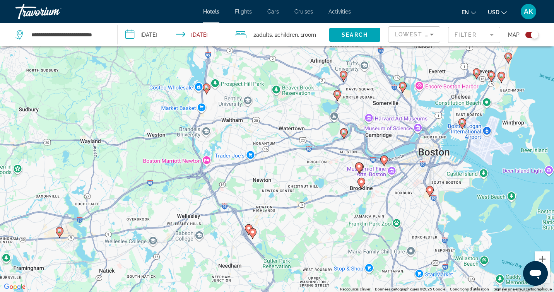
drag, startPoint x: 502, startPoint y: 138, endPoint x: 437, endPoint y: 236, distance: 117.1
click at [437, 236] on div "Pour activer le glissement du marqueur avec le clavier, appuyez sur Alt+Entrée.…" at bounding box center [277, 146] width 554 height 292
click at [384, 162] on icon "Main content" at bounding box center [383, 160] width 7 height 10
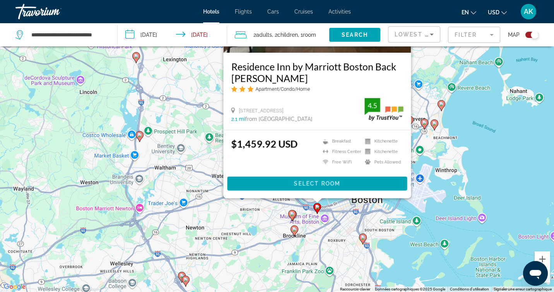
drag, startPoint x: 490, startPoint y: 165, endPoint x: 423, endPoint y: 91, distance: 99.4
click at [423, 91] on div "Pour activer le glissement du marqueur avec le clavier, appuyez sur Alt+Entrée.…" at bounding box center [277, 146] width 554 height 292
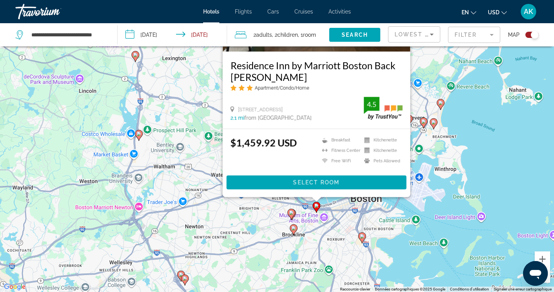
click at [364, 236] on image "Main content" at bounding box center [362, 236] width 5 height 5
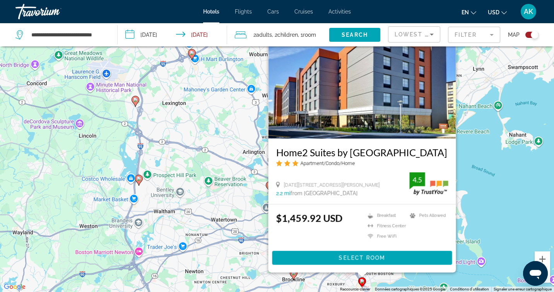
click at [470, 185] on div "Pour activer le glissement du marqueur avec le clavier, appuyez sur Alt+Entrée.…" at bounding box center [277, 146] width 554 height 292
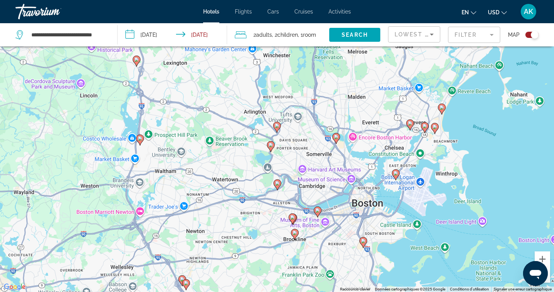
drag, startPoint x: 382, startPoint y: 274, endPoint x: 386, endPoint y: 212, distance: 62.4
click at [386, 212] on div "Pour activer le glissement du marqueur avec le clavier, appuyez sur Alt+Entrée.…" at bounding box center [277, 146] width 554 height 292
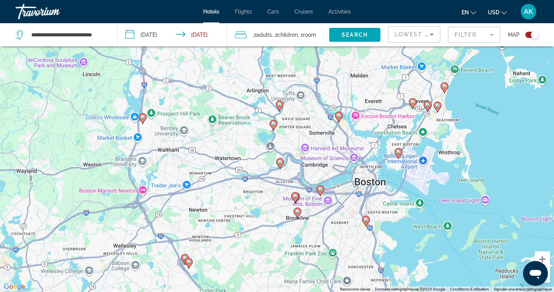
click at [298, 212] on image "Main content" at bounding box center [297, 211] width 5 height 5
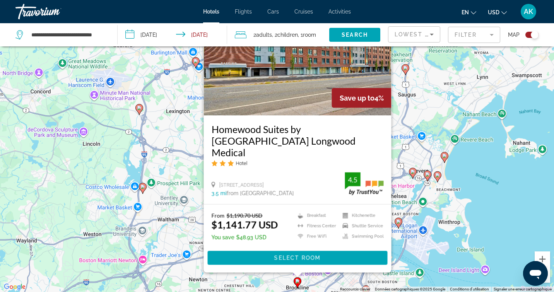
click at [451, 203] on div "Pour activer le glissement du marqueur avec le clavier, appuyez sur Alt+Entrée.…" at bounding box center [277, 146] width 554 height 292
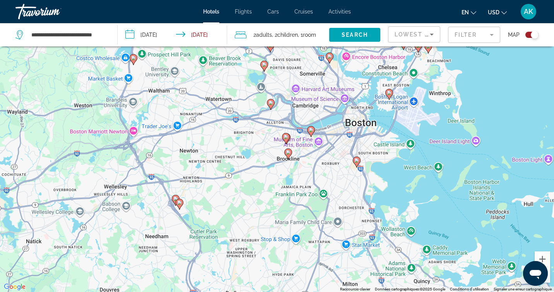
drag, startPoint x: 428, startPoint y: 230, endPoint x: 419, endPoint y: 100, distance: 129.9
click at [419, 100] on div "Pour activer le glissement du marqueur avec le clavier, appuyez sur Alt+Entrée.…" at bounding box center [277, 146] width 554 height 292
click at [356, 162] on image "Main content" at bounding box center [356, 160] width 5 height 5
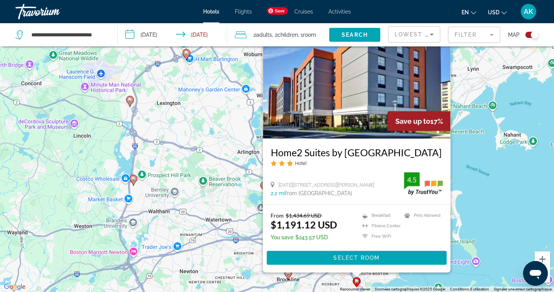
click at [349, 87] on img "Main content" at bounding box center [357, 77] width 188 height 124
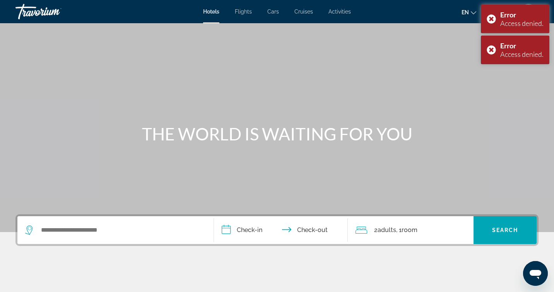
scroll to position [31, 0]
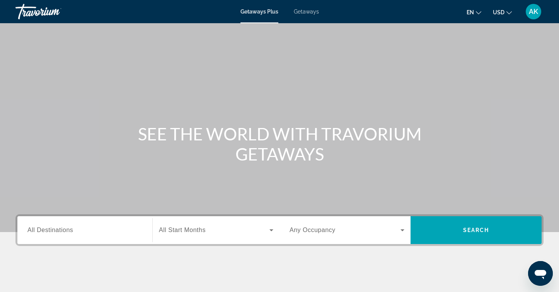
click at [74, 228] on input "Destination All Destinations" at bounding box center [84, 230] width 115 height 9
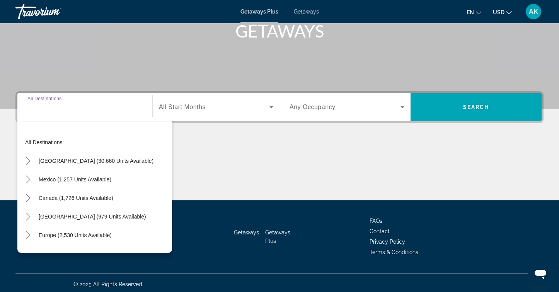
scroll to position [126, 0]
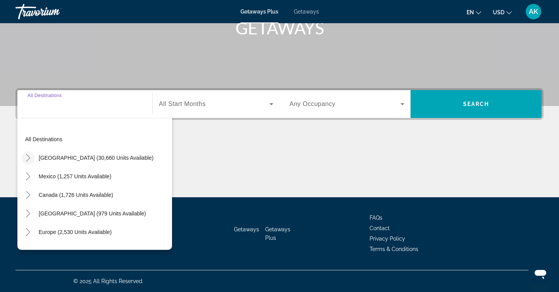
click at [27, 156] on icon "Toggle United States (30,660 units available)" at bounding box center [28, 158] width 8 height 8
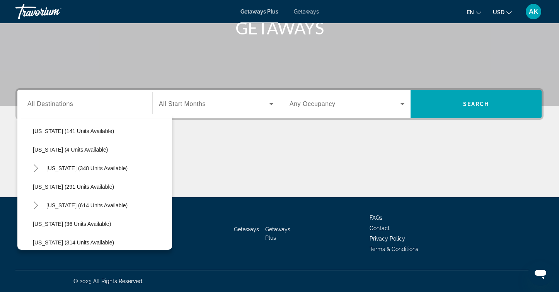
scroll to position [247, 0]
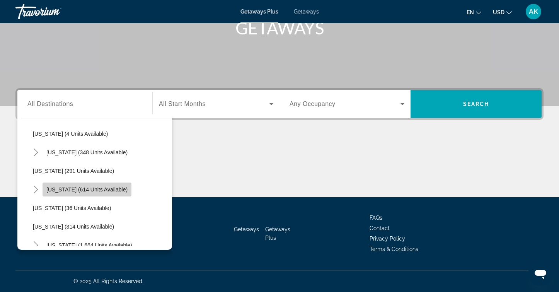
click at [79, 189] on span "Massachusetts (614 units available)" at bounding box center [86, 189] width 81 height 6
type input "**********"
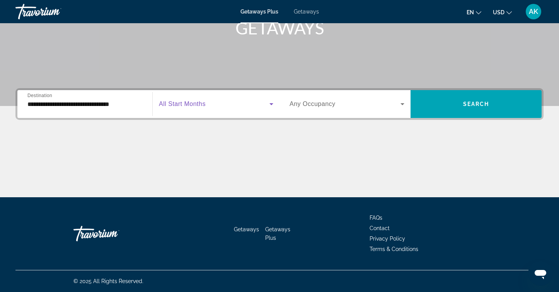
click at [270, 106] on icon "Search widget" at bounding box center [271, 103] width 9 height 9
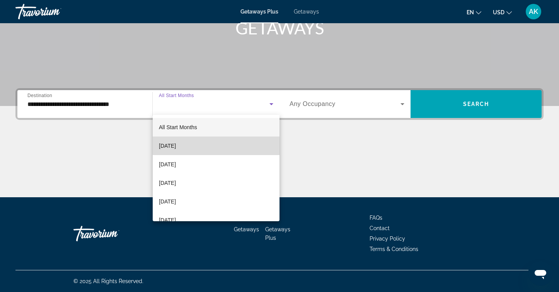
click at [222, 142] on mat-option "September 2025" at bounding box center [216, 146] width 127 height 19
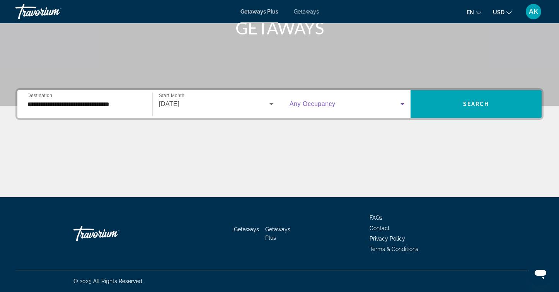
click at [404, 103] on icon "Search widget" at bounding box center [403, 104] width 4 height 2
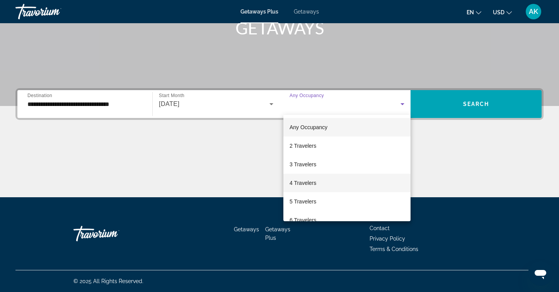
click at [331, 180] on mat-option "4 Travelers" at bounding box center [346, 183] width 127 height 19
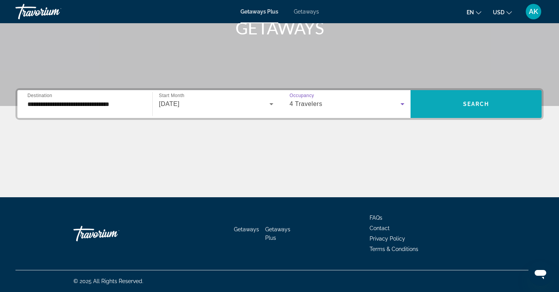
click at [458, 98] on span "Search widget" at bounding box center [476, 104] width 131 height 19
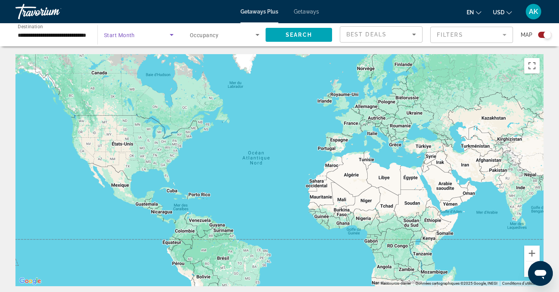
click at [172, 34] on icon "Search widget" at bounding box center [172, 35] width 4 height 2
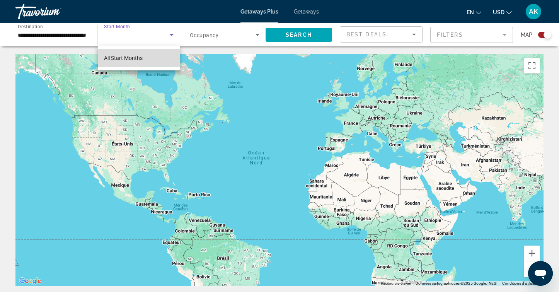
click at [145, 57] on mat-option "All Start Months" at bounding box center [139, 58] width 82 height 19
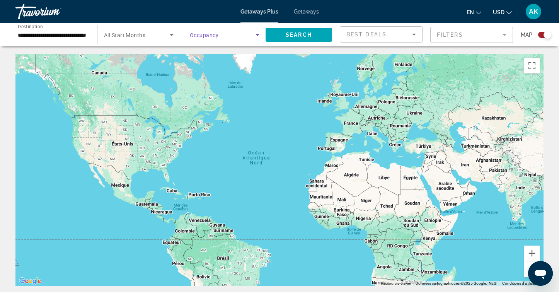
click at [257, 34] on icon "Search widget" at bounding box center [257, 34] width 9 height 9
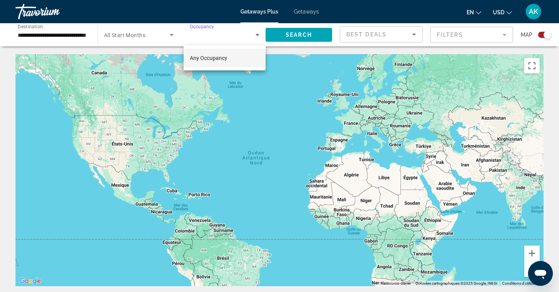
click at [290, 33] on div at bounding box center [279, 146] width 559 height 292
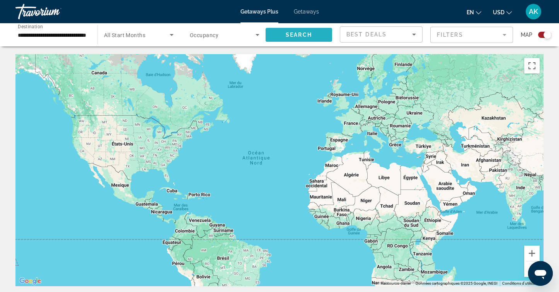
click at [289, 37] on span "Search" at bounding box center [299, 35] width 26 height 6
click at [534, 252] on button "Zoom avant" at bounding box center [531, 253] width 15 height 15
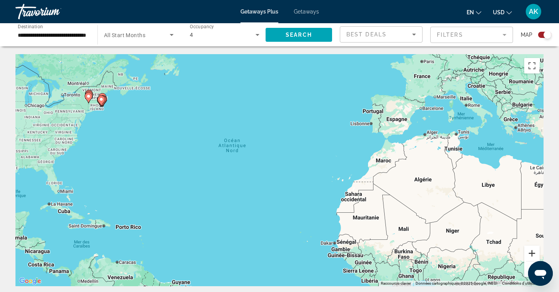
click at [534, 252] on button "Zoom avant" at bounding box center [531, 253] width 15 height 15
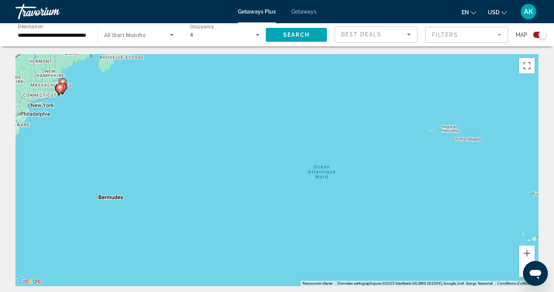
drag, startPoint x: 39, startPoint y: 119, endPoint x: 183, endPoint y: 173, distance: 153.7
click at [183, 172] on div "Pour activer le glissement du marqueur avec le clavier, appuyez sur Alt+Entrée.…" at bounding box center [276, 170] width 523 height 232
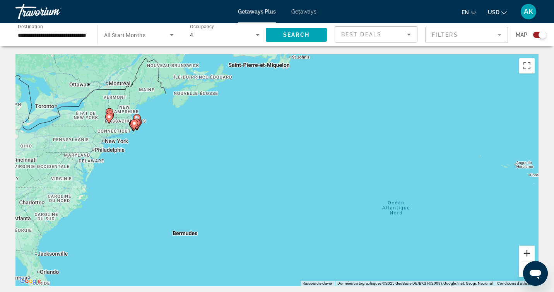
click at [530, 253] on button "Zoom avant" at bounding box center [526, 253] width 15 height 15
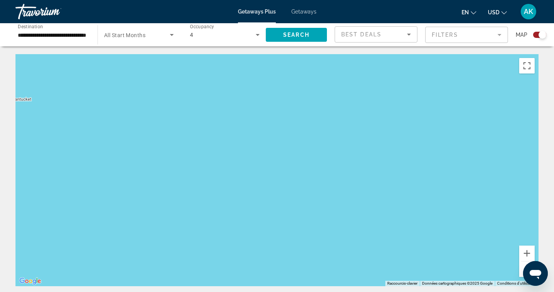
drag, startPoint x: 307, startPoint y: 183, endPoint x: 531, endPoint y: 204, distance: 224.5
click at [530, 203] on div "Pour activer le glissement du marqueur avec le clavier, appuyez sur Alt+Entrée.…" at bounding box center [276, 170] width 523 height 232
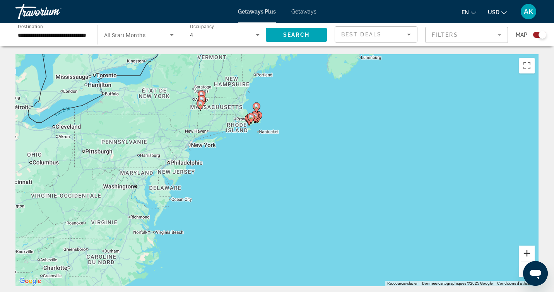
click at [527, 252] on button "Zoom avant" at bounding box center [526, 253] width 15 height 15
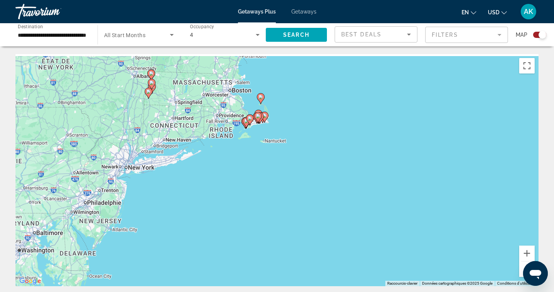
drag, startPoint x: 328, startPoint y: 135, endPoint x: 360, endPoint y: 198, distance: 70.9
click at [360, 197] on div "Pour activer le glissement du marqueur avec le clavier, appuyez sur Alt+Entrée.…" at bounding box center [276, 170] width 523 height 232
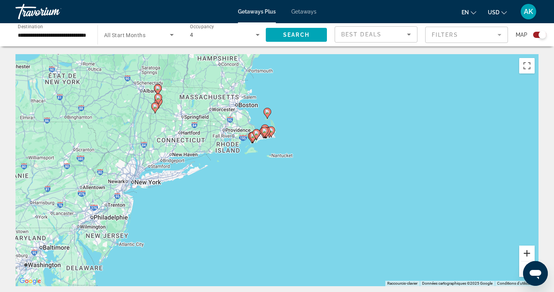
click at [526, 254] on button "Zoom avant" at bounding box center [526, 253] width 15 height 15
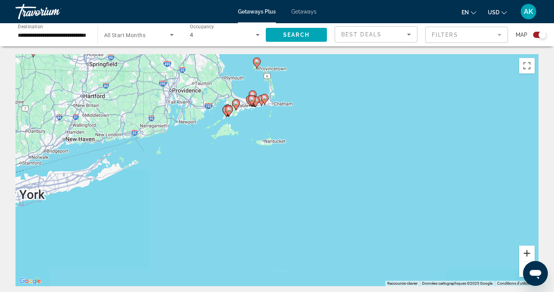
click at [526, 254] on button "Zoom avant" at bounding box center [526, 253] width 15 height 15
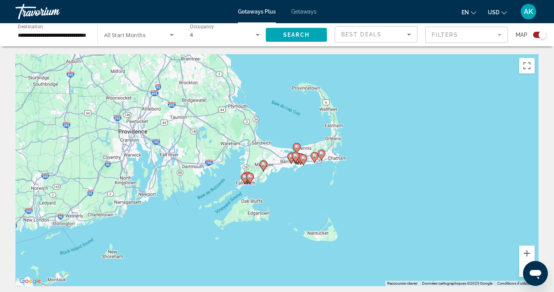
drag, startPoint x: 336, startPoint y: 148, endPoint x: 405, endPoint y: 269, distance: 139.1
click at [405, 269] on div "Pour activer le glissement du marqueur avec le clavier, appuyez sur Alt+Entrée.…" at bounding box center [276, 170] width 523 height 232
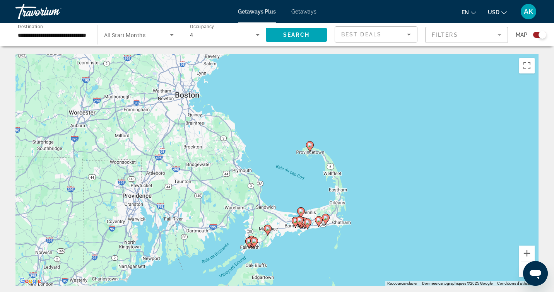
drag, startPoint x: 398, startPoint y: 217, endPoint x: 403, endPoint y: 280, distance: 64.0
click at [403, 280] on div "Pour activer le glissement du marqueur avec le clavier, appuyez sur Alt+Entrée.…" at bounding box center [276, 170] width 523 height 232
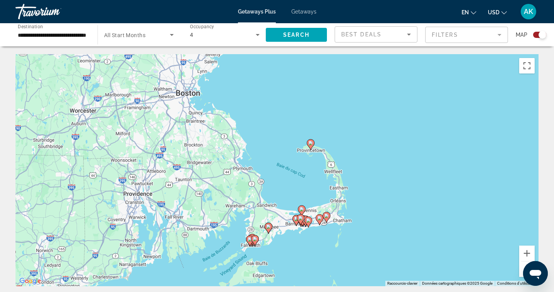
click at [268, 227] on image "Main content" at bounding box center [268, 226] width 5 height 5
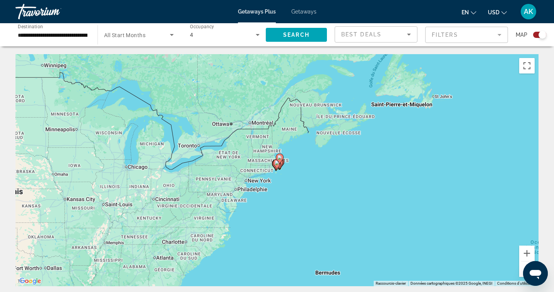
click at [277, 160] on icon "Main content" at bounding box center [280, 159] width 8 height 11
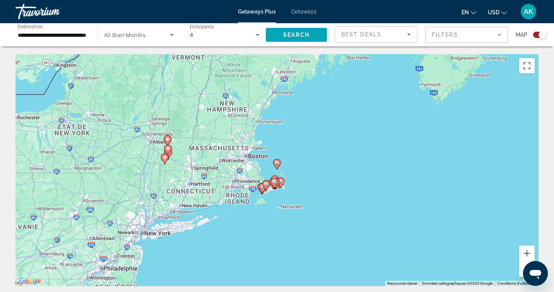
click at [264, 184] on image "Main content" at bounding box center [266, 184] width 5 height 5
type input "**********"
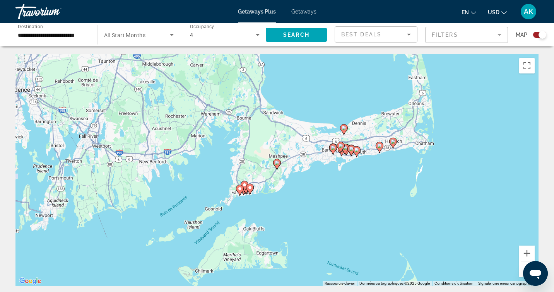
click at [276, 167] on icon "Main content" at bounding box center [276, 164] width 7 height 10
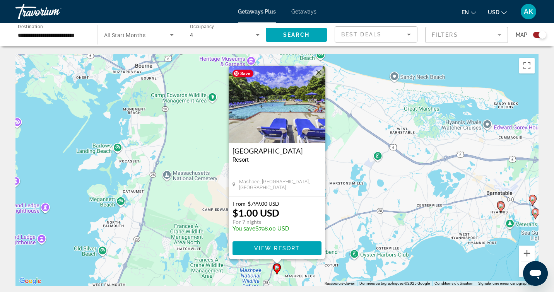
click at [279, 121] on img "Main content" at bounding box center [277, 104] width 97 height 77
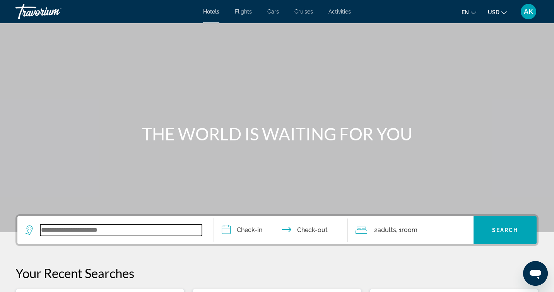
click at [113, 233] on input "Search widget" at bounding box center [121, 230] width 162 height 12
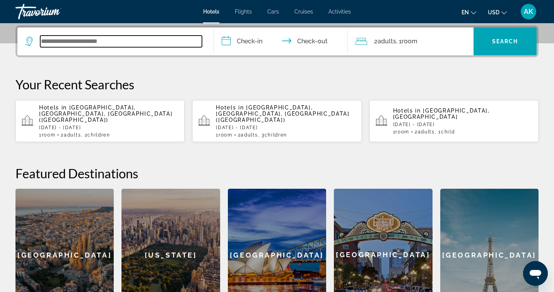
scroll to position [189, 0]
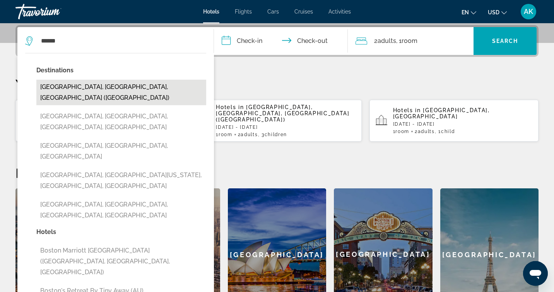
click at [113, 82] on button "[GEOGRAPHIC_DATA], [GEOGRAPHIC_DATA], [GEOGRAPHIC_DATA] ([GEOGRAPHIC_DATA])" at bounding box center [121, 93] width 170 height 26
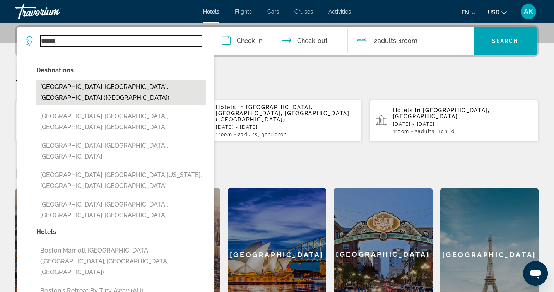
type input "**********"
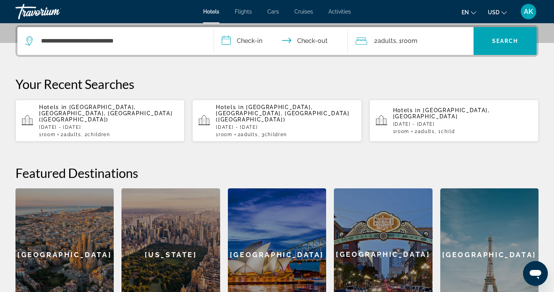
click at [253, 41] on input "**********" at bounding box center [282, 42] width 137 height 30
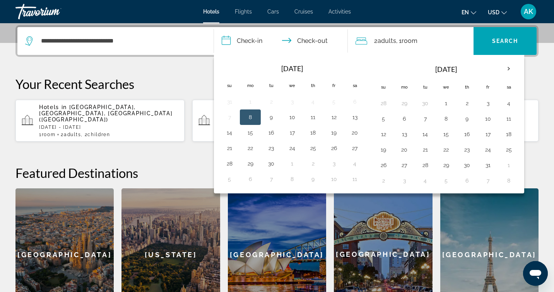
click at [250, 118] on button "8" at bounding box center [250, 117] width 12 height 11
click at [312, 119] on button "11" at bounding box center [313, 117] width 12 height 11
type input "**********"
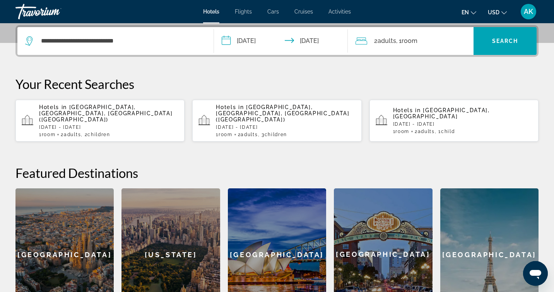
click at [384, 39] on span "Adults" at bounding box center [386, 40] width 19 height 7
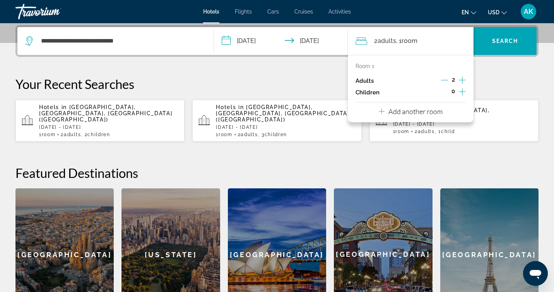
click at [463, 89] on icon "Increment children" at bounding box center [462, 91] width 7 height 9
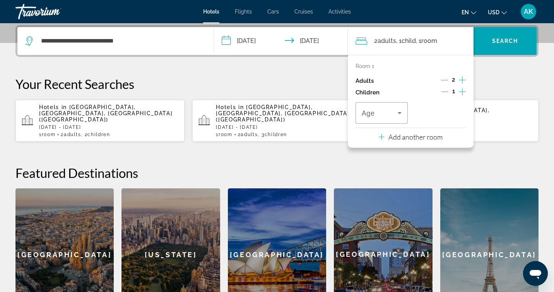
click at [463, 89] on icon "Increment children" at bounding box center [462, 91] width 7 height 9
click at [401, 113] on icon "Travelers: 2 adults, 2 children" at bounding box center [399, 112] width 9 height 9
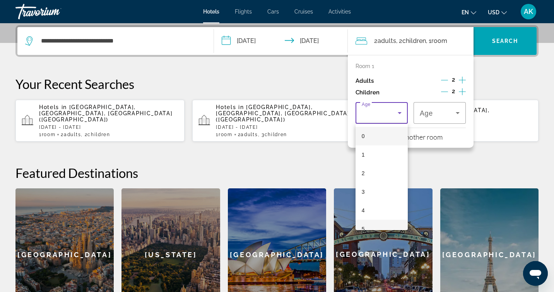
click at [373, 224] on mat-option "5" at bounding box center [381, 229] width 52 height 19
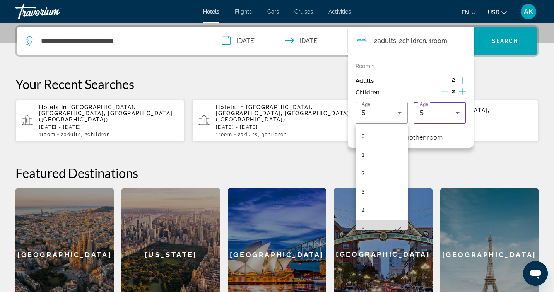
scroll to position [8, 0]
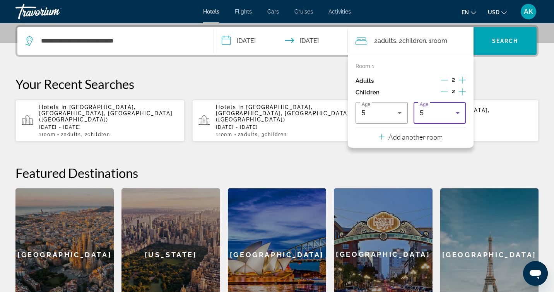
click at [458, 113] on icon "Travelers: 2 adults, 2 children" at bounding box center [458, 113] width 4 height 2
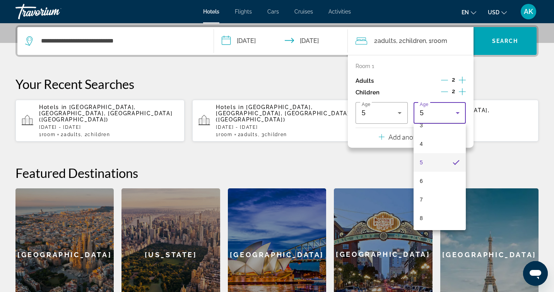
scroll to position [86, 0]
click at [430, 201] on mat-option "8" at bounding box center [439, 198] width 52 height 19
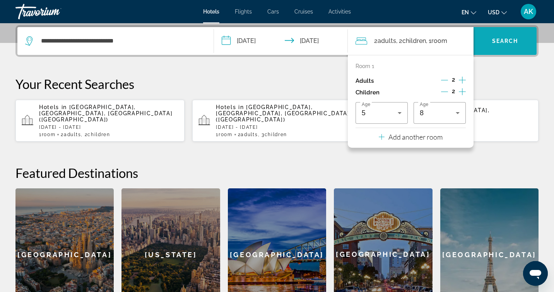
click at [494, 41] on span "Search" at bounding box center [505, 41] width 26 height 6
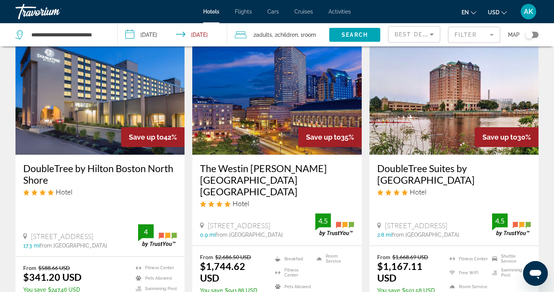
scroll to position [46, 0]
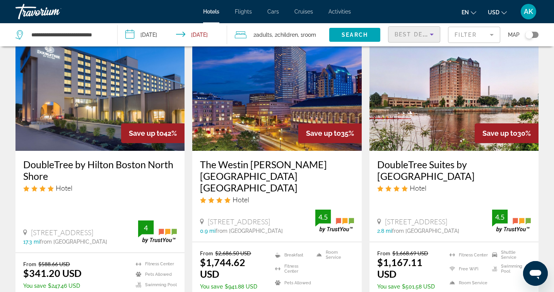
click at [434, 33] on icon "Sort by" at bounding box center [431, 34] width 9 height 9
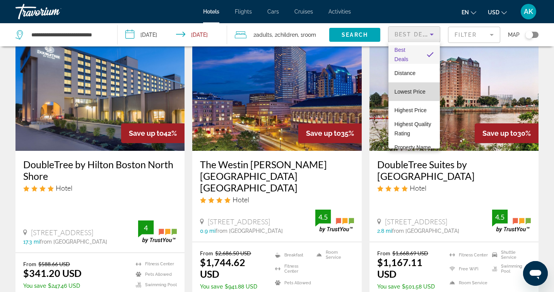
click at [417, 89] on span "Lowest Price" at bounding box center [409, 92] width 31 height 6
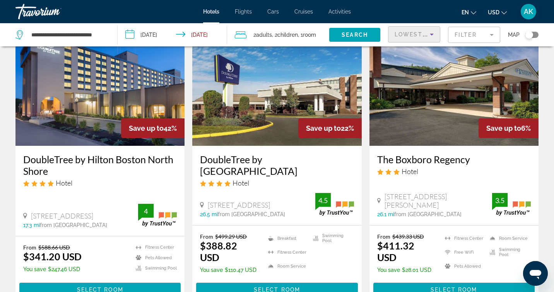
scroll to position [58, 0]
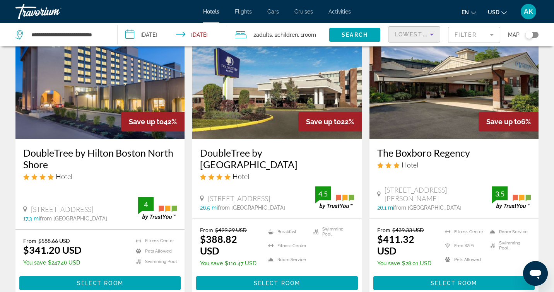
click at [528, 36] on div "Toggle map" at bounding box center [529, 35] width 8 height 8
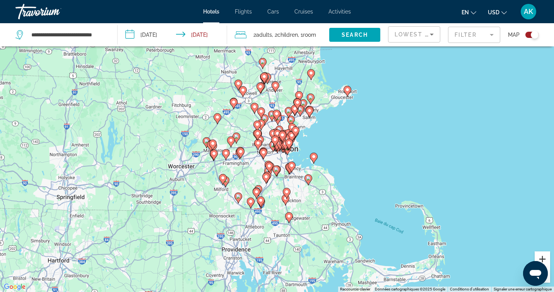
click at [541, 255] on button "Zoom avant" at bounding box center [541, 258] width 15 height 15
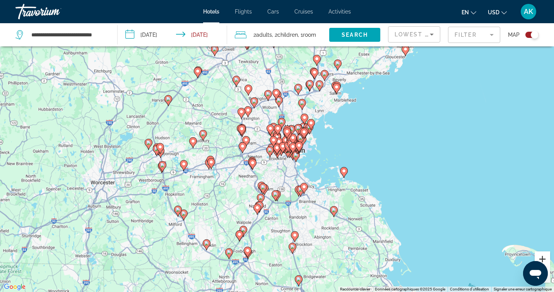
click at [541, 255] on button "Zoom avant" at bounding box center [541, 258] width 15 height 15
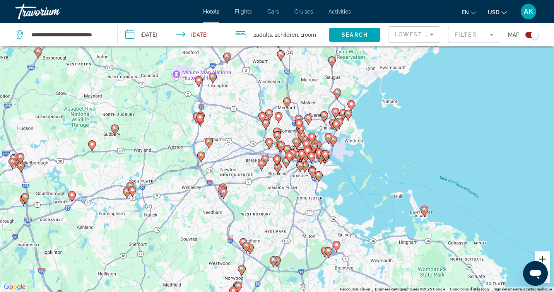
click at [541, 255] on button "Zoom avant" at bounding box center [541, 258] width 15 height 15
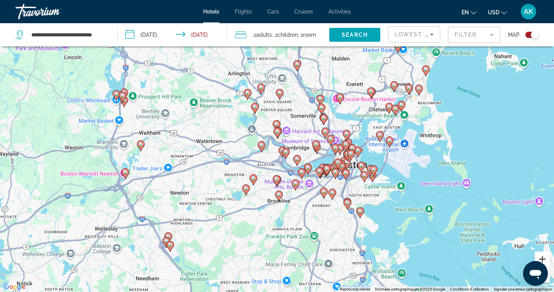
click at [541, 255] on button "Zoom avant" at bounding box center [541, 258] width 15 height 15
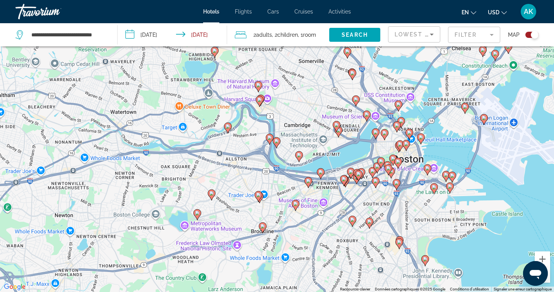
drag, startPoint x: 452, startPoint y: 227, endPoint x: 432, endPoint y: 201, distance: 33.4
click at [432, 201] on div "Pour activer le glissement du marqueur avec le clavier, appuyez sur Alt+Entrée.…" at bounding box center [277, 146] width 554 height 292
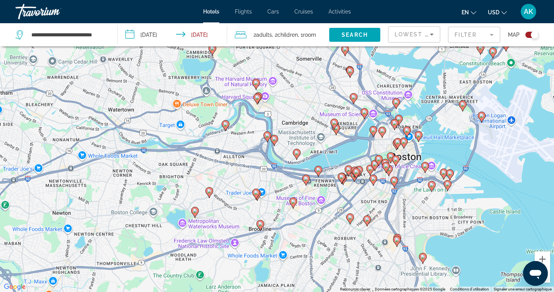
click at [492, 34] on mat-form-field "Filter" at bounding box center [474, 35] width 52 height 16
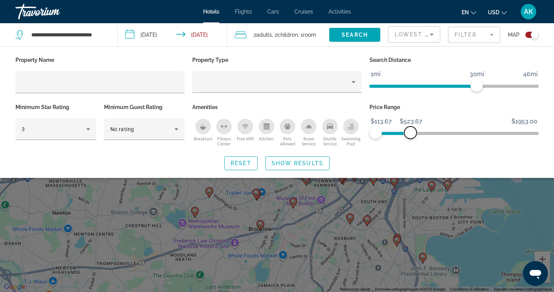
drag, startPoint x: 532, startPoint y: 130, endPoint x: 410, endPoint y: 132, distance: 121.5
click at [410, 132] on span "ngx-slider-max" at bounding box center [410, 132] width 12 height 12
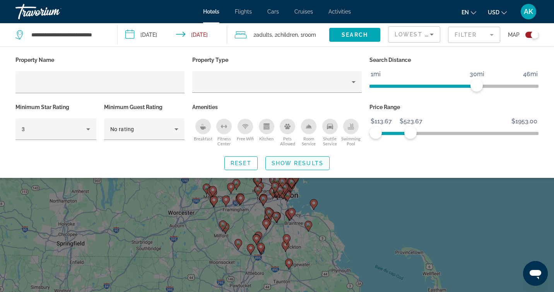
click at [305, 164] on span "Show Results" at bounding box center [297, 163] width 52 height 6
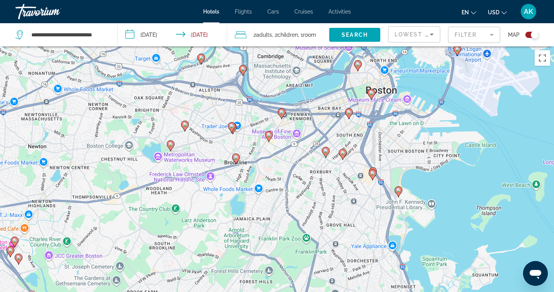
drag, startPoint x: 350, startPoint y: 146, endPoint x: 338, endPoint y: 206, distance: 61.1
click at [338, 206] on div "Pour activer le glissement du marqueur avec le clavier, appuyez sur Alt+Entrée.…" at bounding box center [277, 192] width 554 height 292
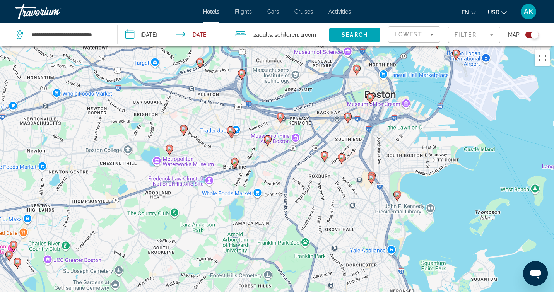
click at [348, 117] on image "Main content" at bounding box center [347, 116] width 5 height 5
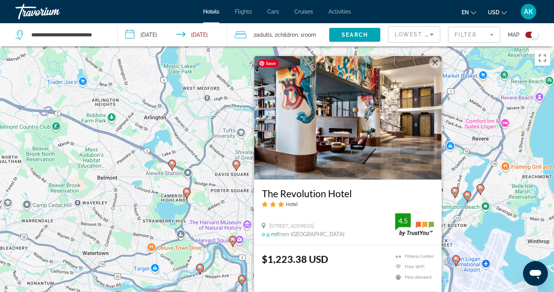
click at [402, 154] on img "Main content" at bounding box center [348, 118] width 188 height 124
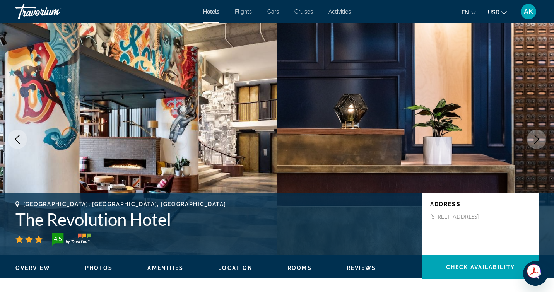
click at [536, 140] on icon "Next image" at bounding box center [536, 139] width 9 height 9
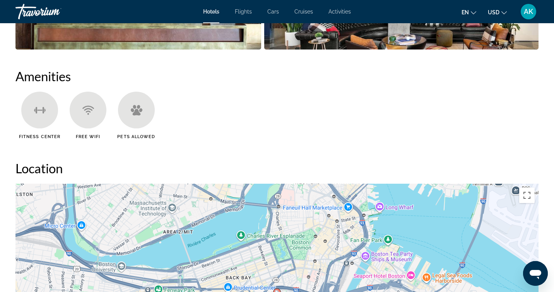
scroll to position [603, 0]
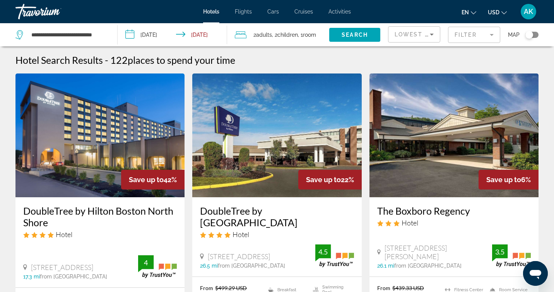
click at [527, 34] on div "Toggle map" at bounding box center [529, 35] width 8 height 8
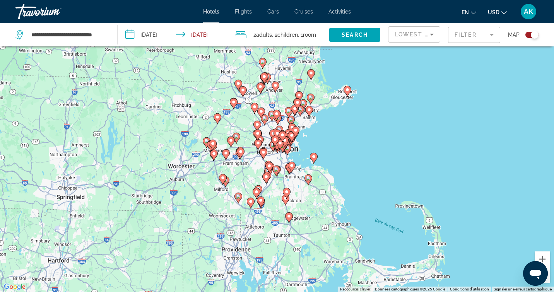
click at [490, 31] on mat-form-field "Filter" at bounding box center [474, 35] width 52 height 16
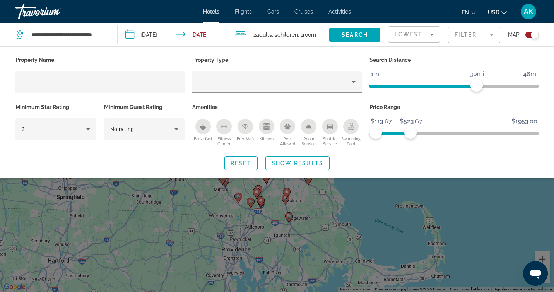
click at [204, 131] on div "Breakfast" at bounding box center [202, 126] width 15 height 15
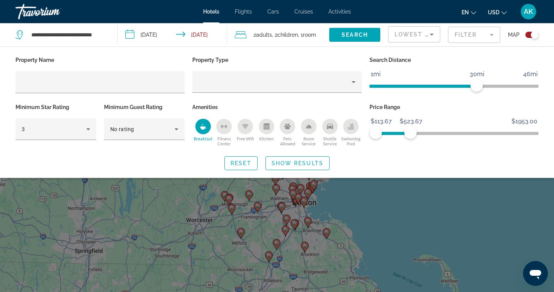
click at [253, 128] on button "Free Wifi" at bounding box center [245, 132] width 21 height 28
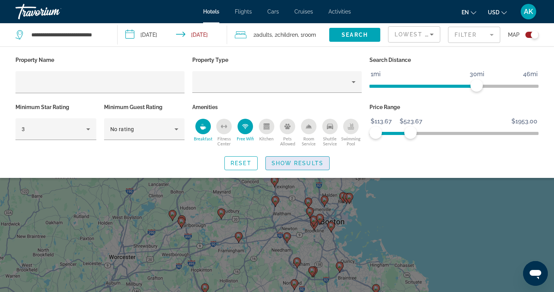
click at [322, 158] on span "Search widget" at bounding box center [297, 163] width 63 height 19
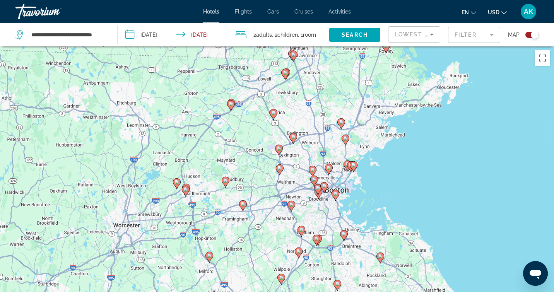
drag, startPoint x: 394, startPoint y: 230, endPoint x: 405, endPoint y: 187, distance: 45.1
click at [405, 187] on div "Pour activer le glissement du marqueur avec le clavier, appuyez sur Alt+Entrée.…" at bounding box center [277, 192] width 554 height 292
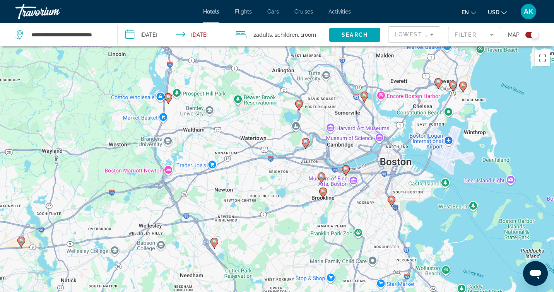
drag, startPoint x: 361, startPoint y: 212, endPoint x: 346, endPoint y: 78, distance: 134.9
click at [346, 78] on div "Pour activer le glissement du marqueur avec le clavier, appuyez sur Alt+Entrée.…" at bounding box center [277, 192] width 554 height 292
click at [390, 200] on image "Main content" at bounding box center [391, 199] width 5 height 5
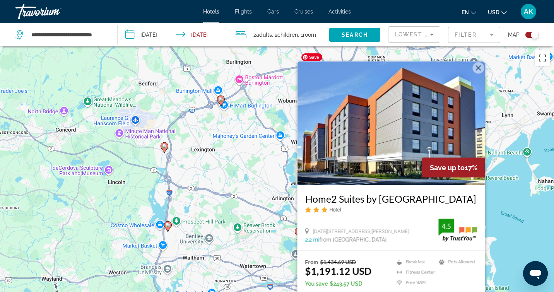
click at [391, 131] on img "Main content" at bounding box center [391, 123] width 188 height 124
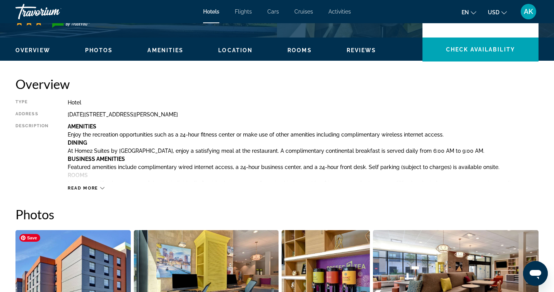
scroll to position [215, 0]
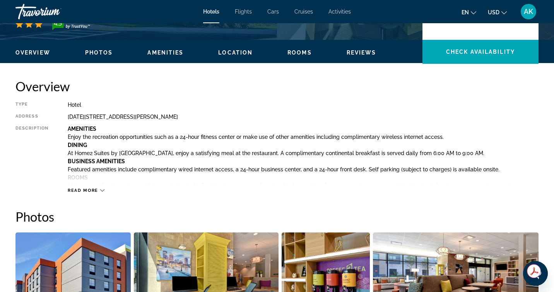
click at [101, 189] on icon "Main content" at bounding box center [102, 190] width 4 height 4
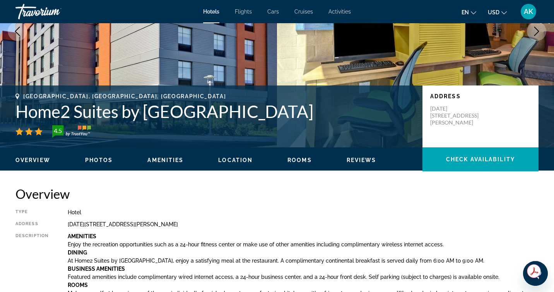
scroll to position [109, 0]
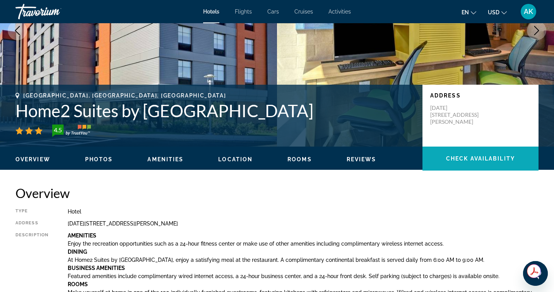
click at [468, 161] on span "Check Availability" at bounding box center [480, 158] width 69 height 6
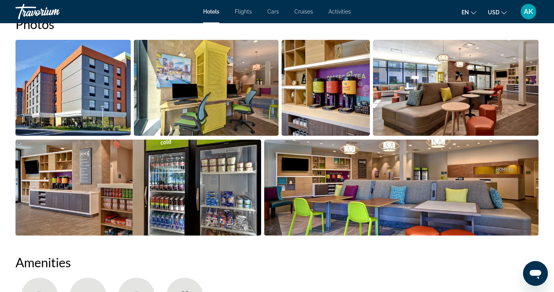
scroll to position [761, 0]
